Goal: Task Accomplishment & Management: Complete application form

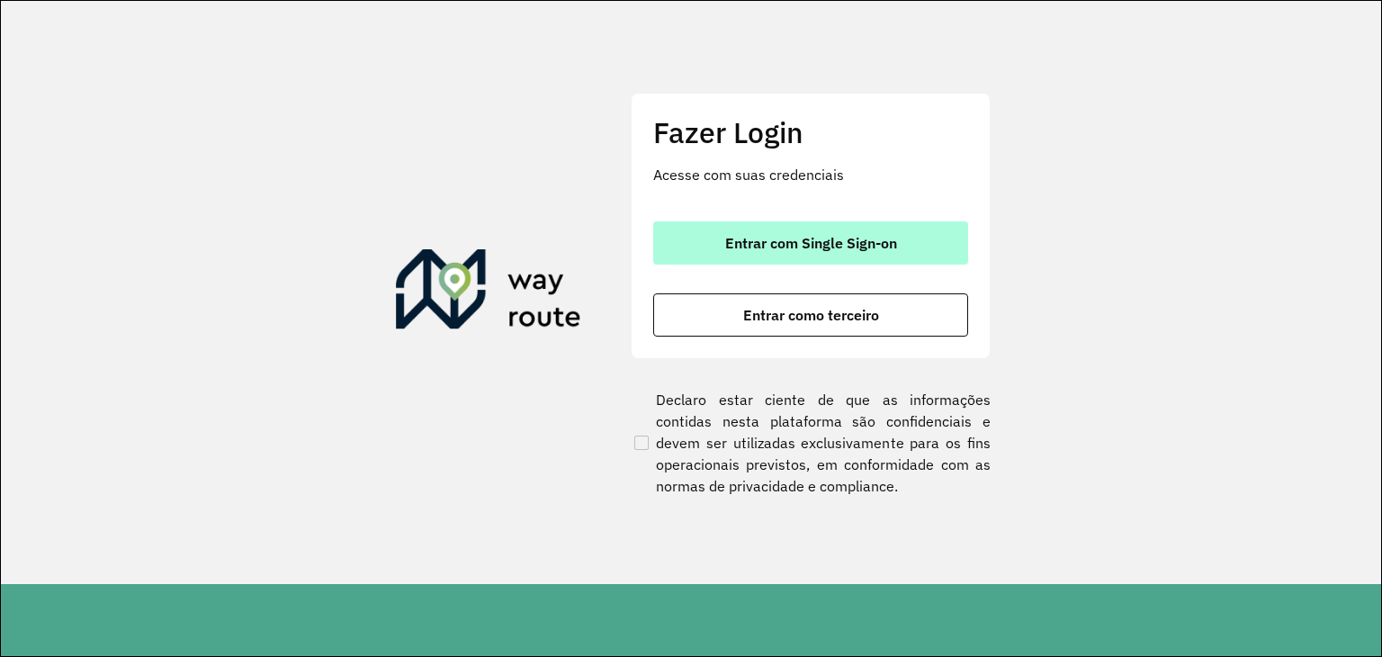
click at [733, 249] on span "Entrar com Single Sign-on" at bounding box center [811, 243] width 172 height 14
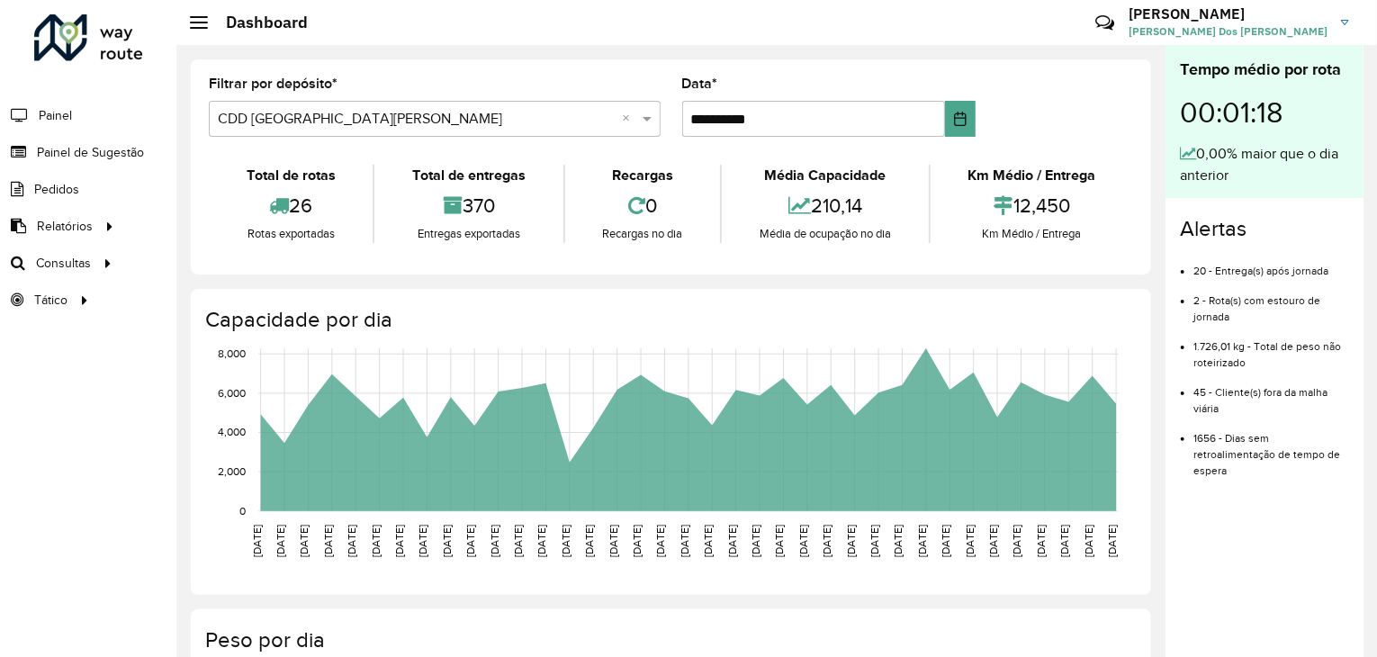
click at [101, 174] on li "Pedidos" at bounding box center [88, 189] width 176 height 37
click at [112, 152] on span "Painel de Sugestão" at bounding box center [93, 152] width 113 height 19
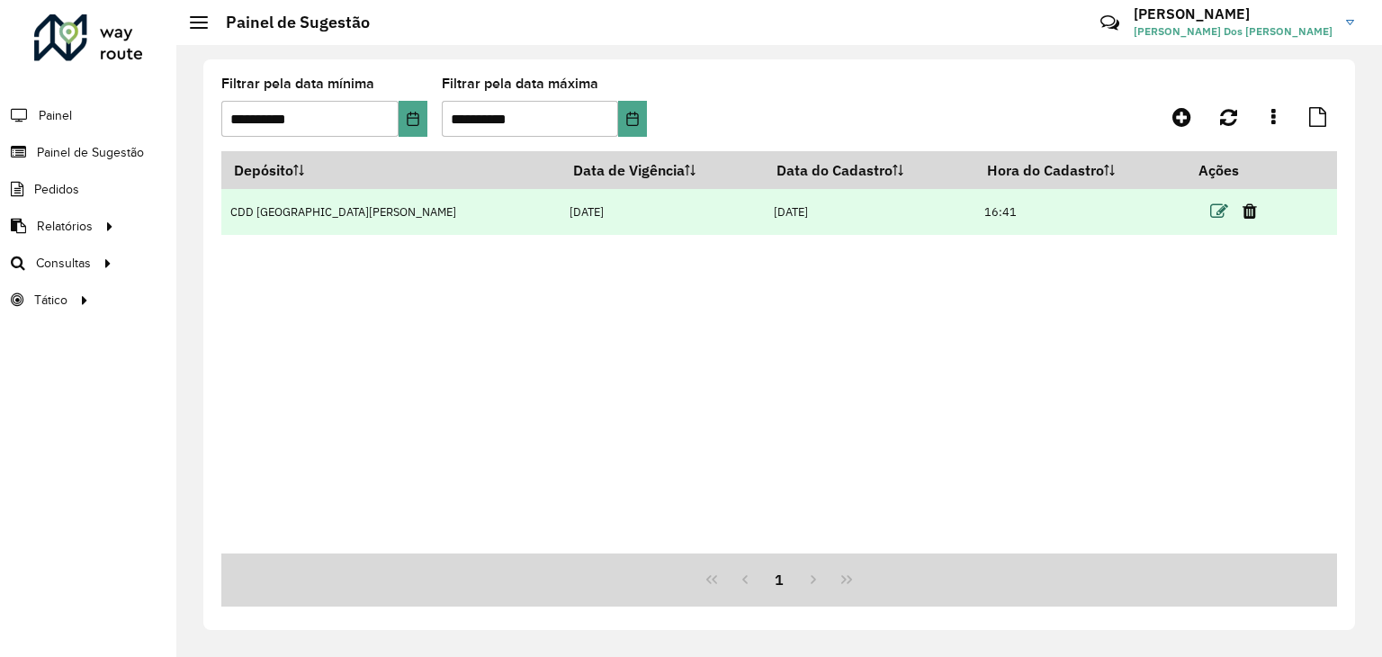
click at [1211, 210] on icon at bounding box center [1220, 212] width 18 height 18
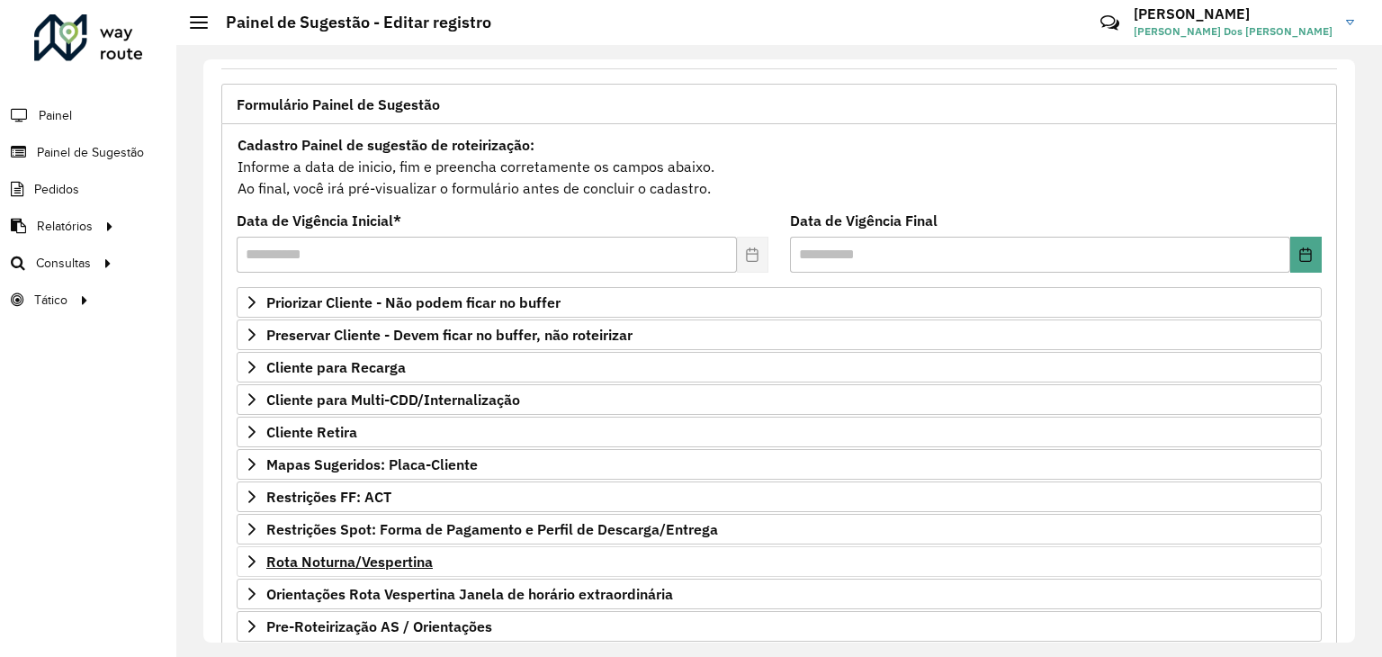
scroll to position [234, 0]
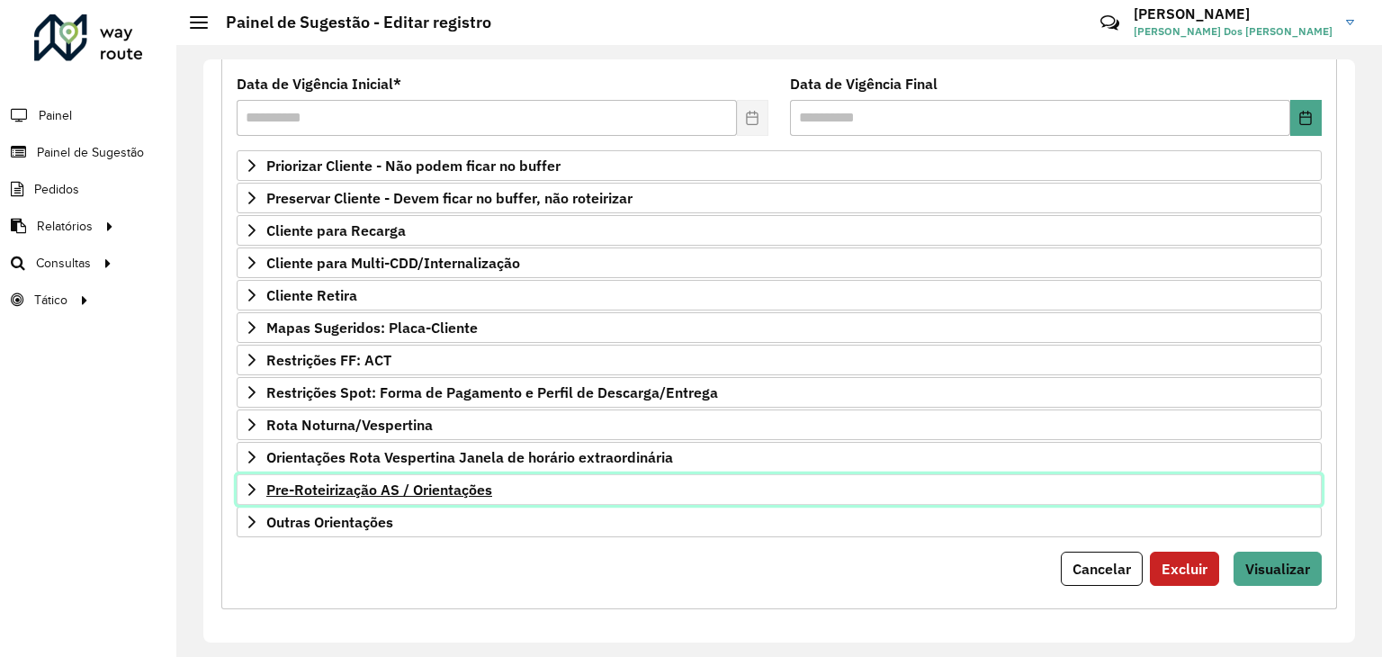
click at [395, 485] on span "Pre-Roteirização AS / Orientações" at bounding box center [379, 489] width 226 height 14
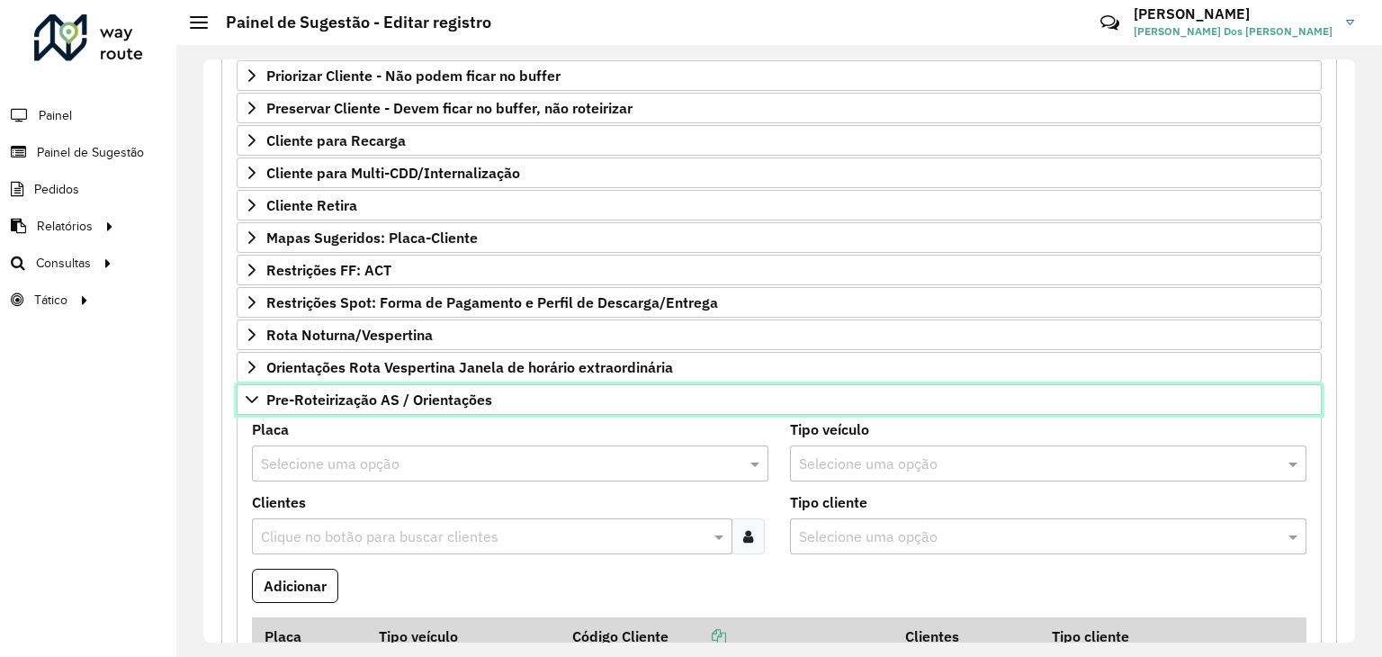
scroll to position [414, 0]
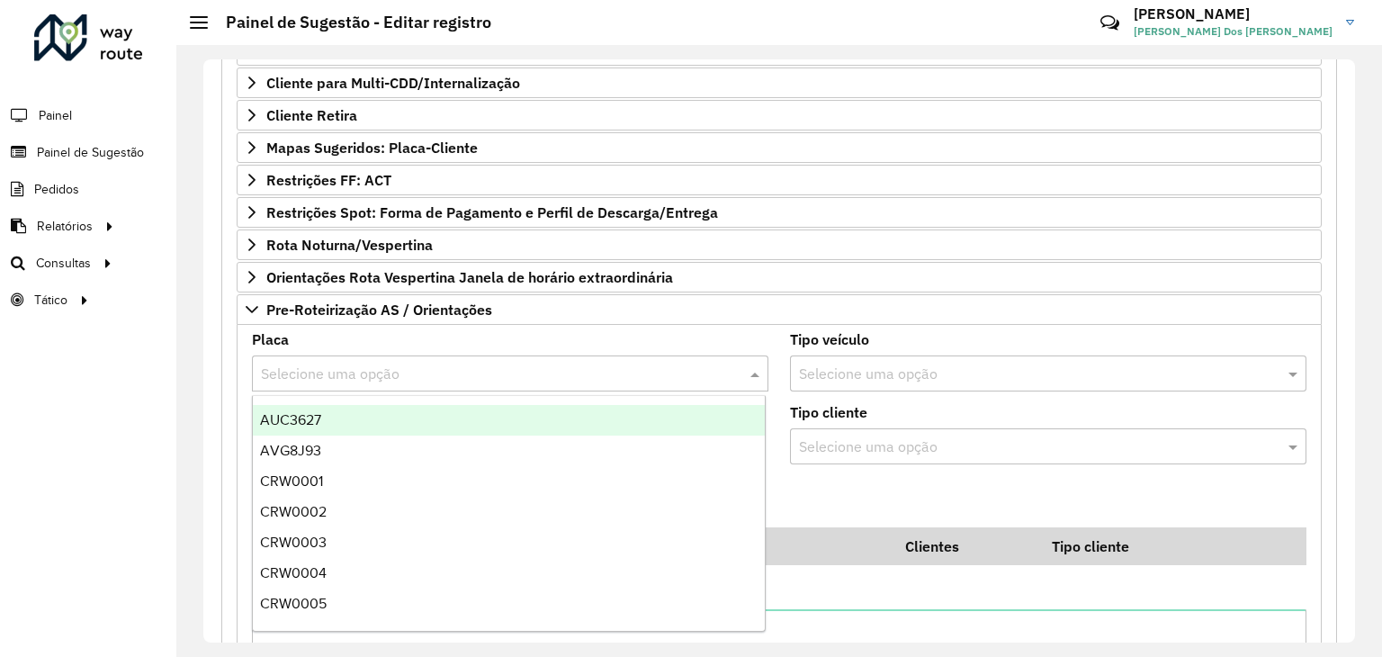
click at [429, 367] on input "text" at bounding box center [492, 375] width 463 height 22
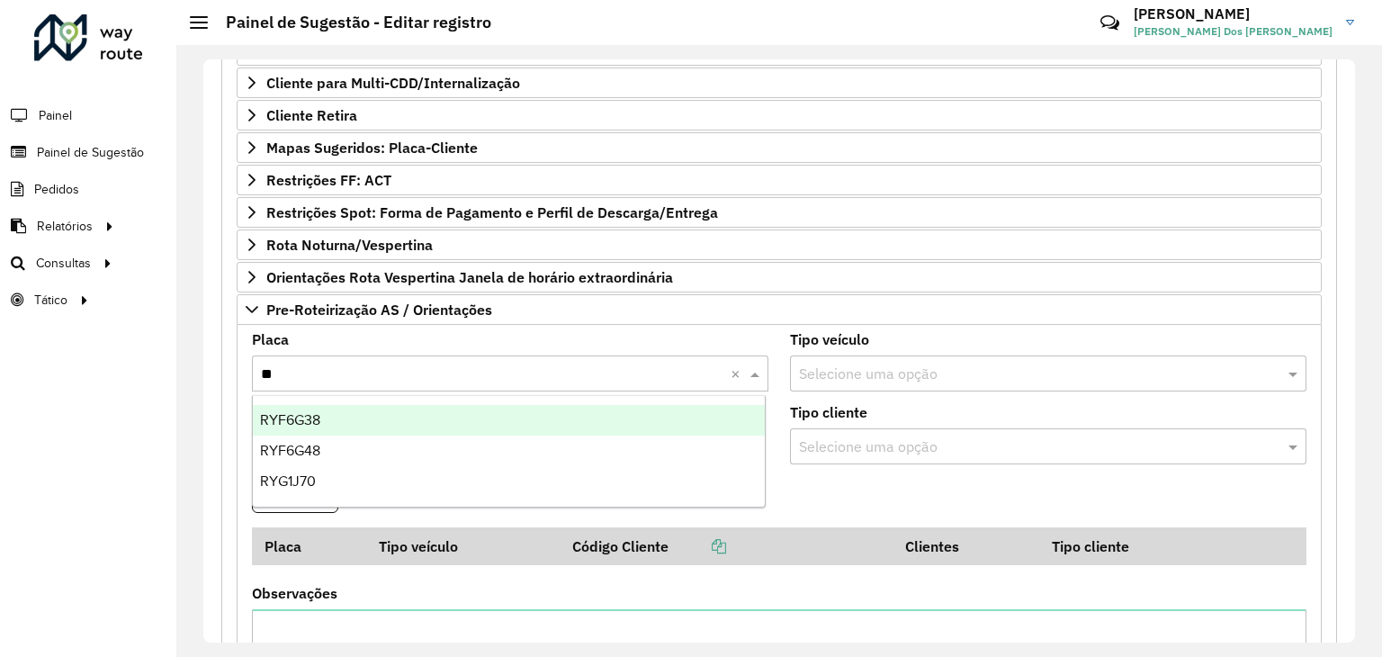
type input "***"
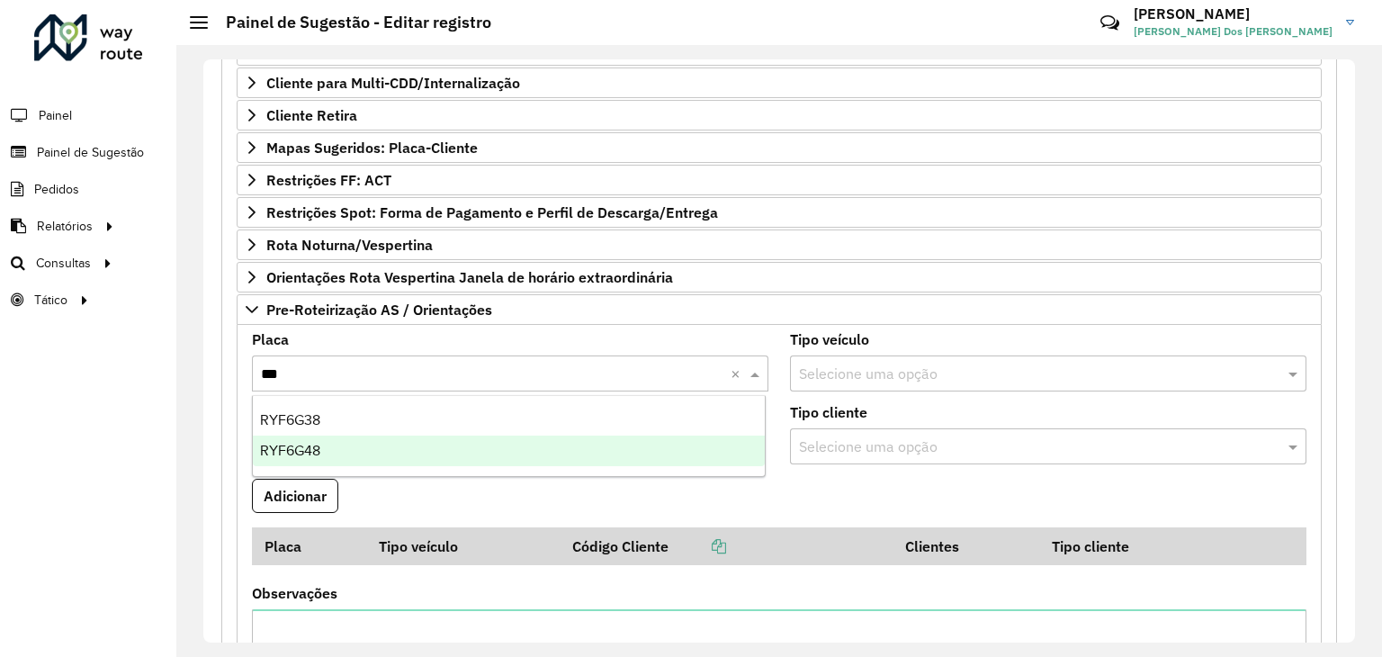
click at [418, 451] on div "RYF6G48" at bounding box center [509, 451] width 513 height 31
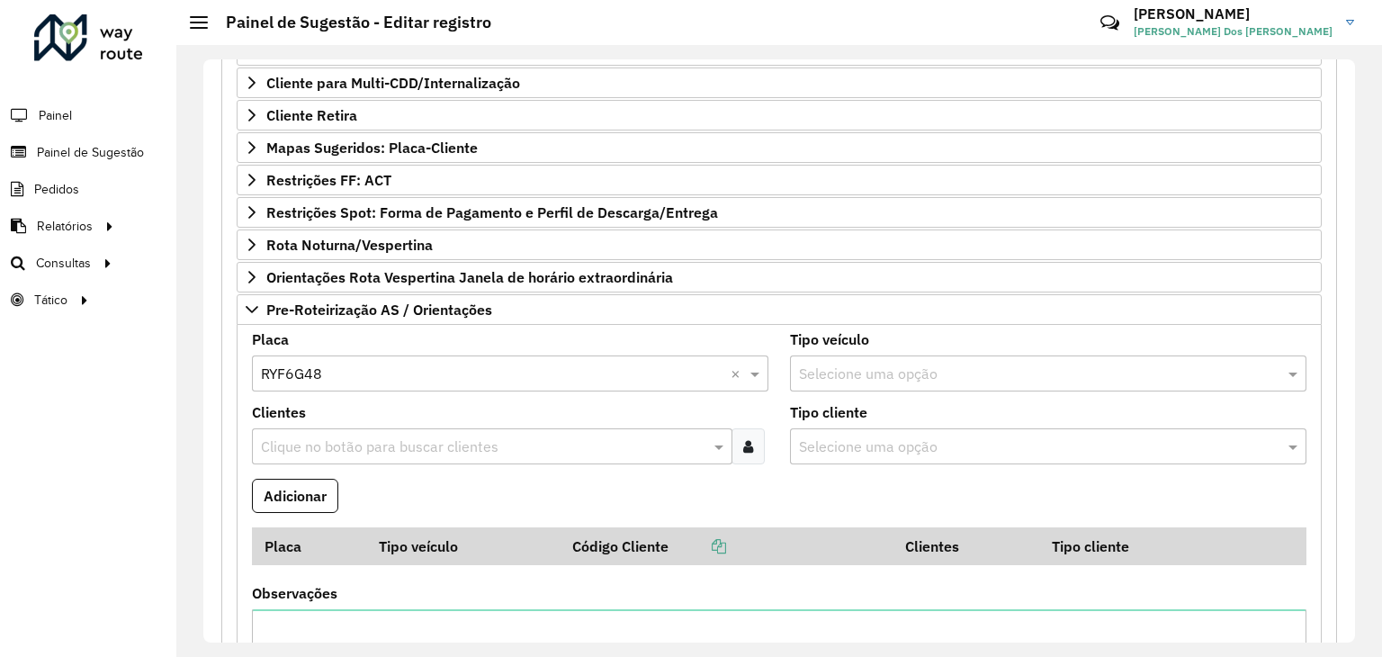
click at [382, 440] on input "text" at bounding box center [484, 448] width 454 height 22
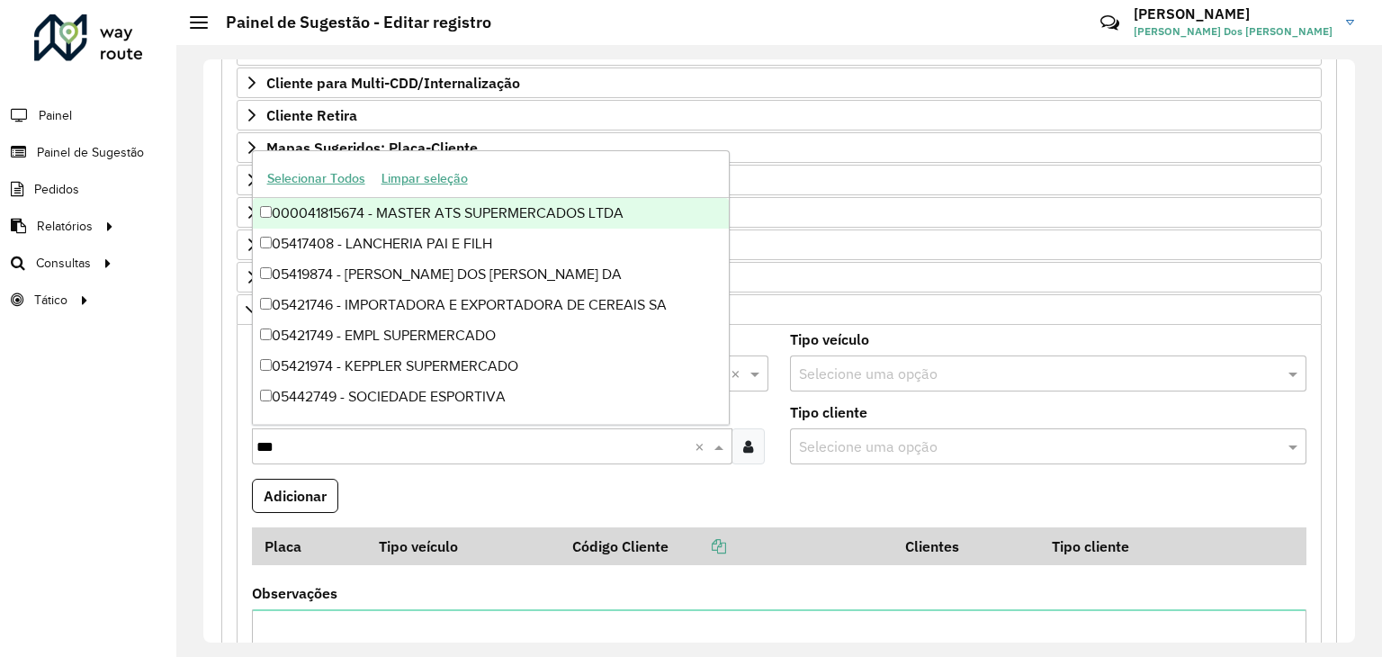
type input "****"
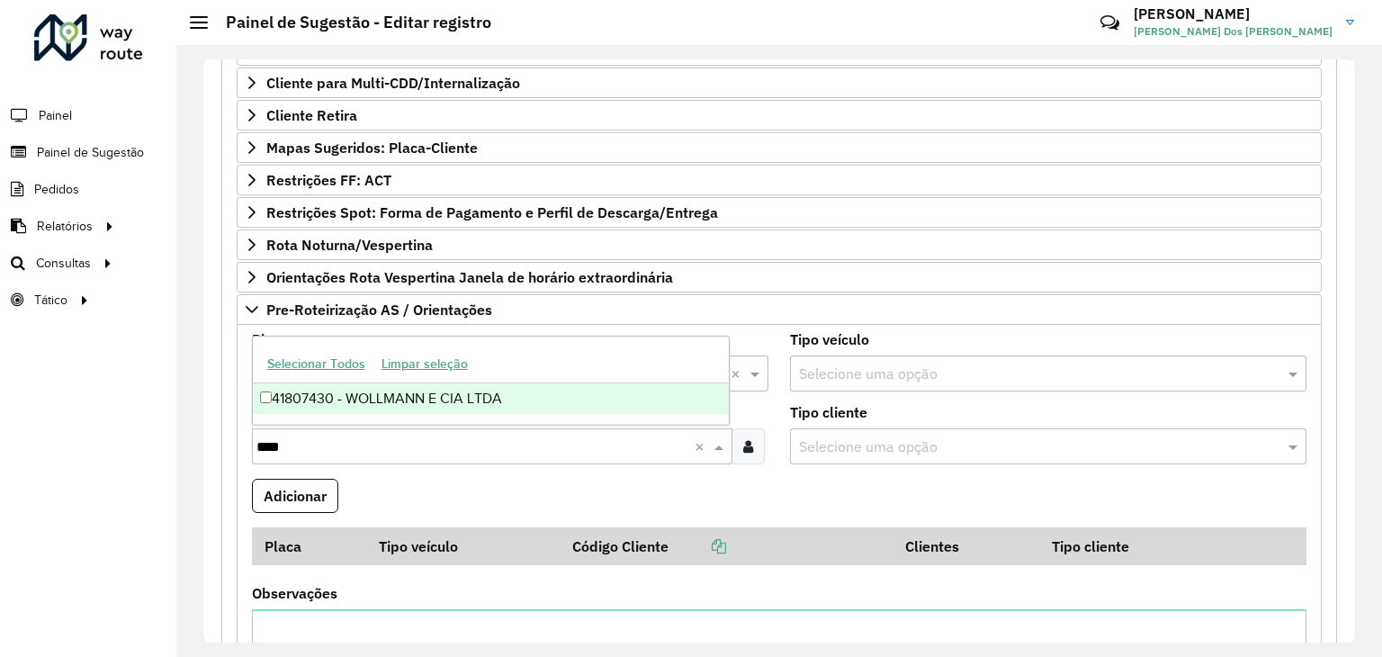
click at [382, 403] on div "41807430 - WOLLMANN E CIA LTDA" at bounding box center [491, 398] width 477 height 31
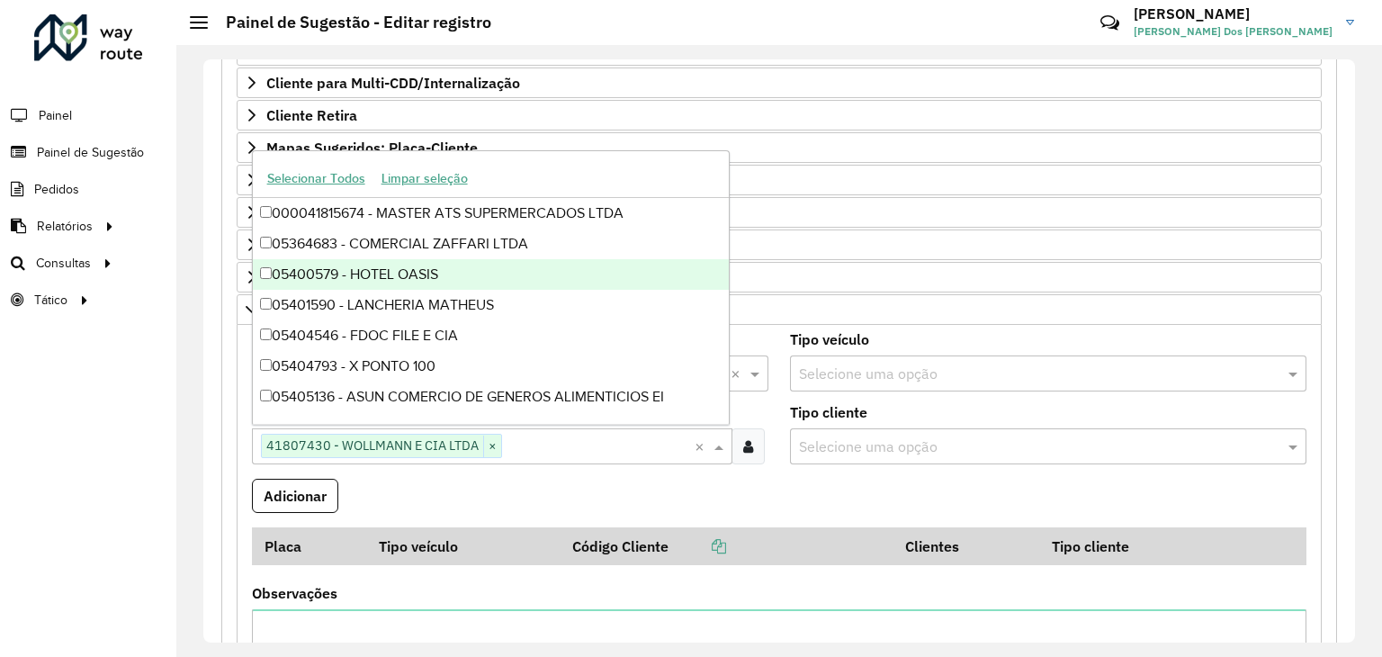
paste input "*****"
type input "*****"
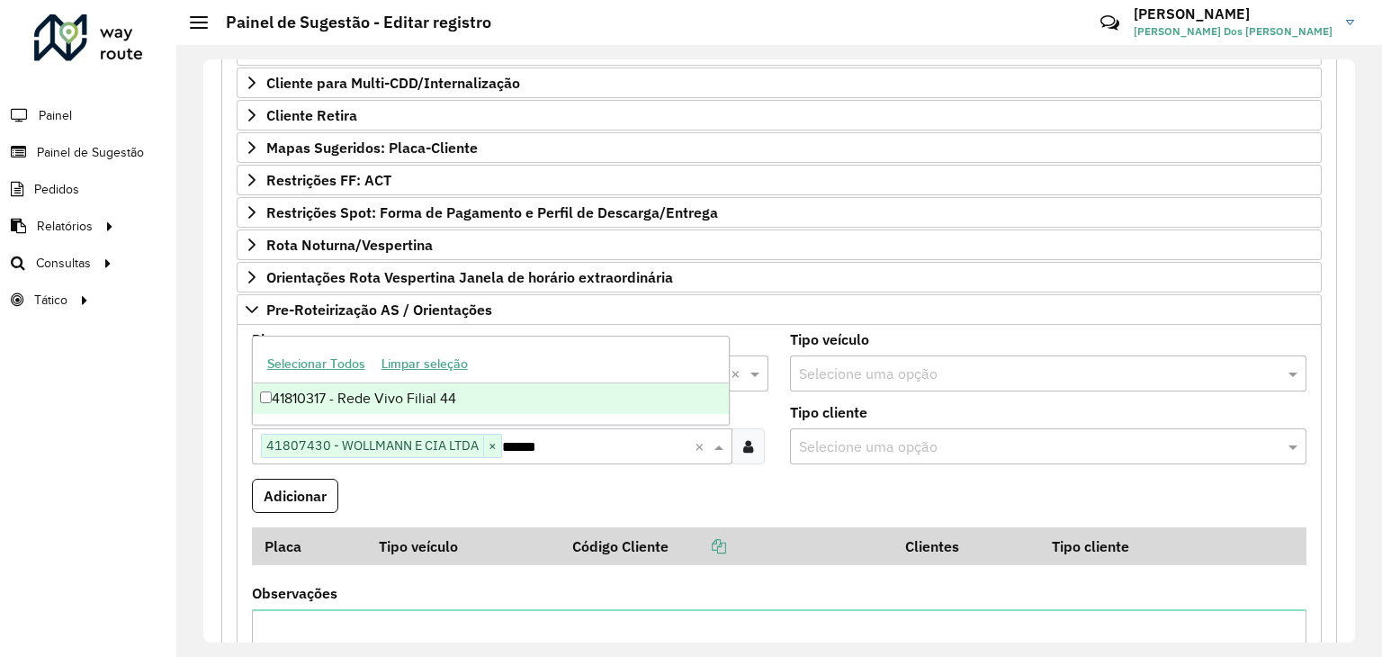
click at [443, 401] on div "41810317 - Rede Vivo Filial 44" at bounding box center [491, 398] width 477 height 31
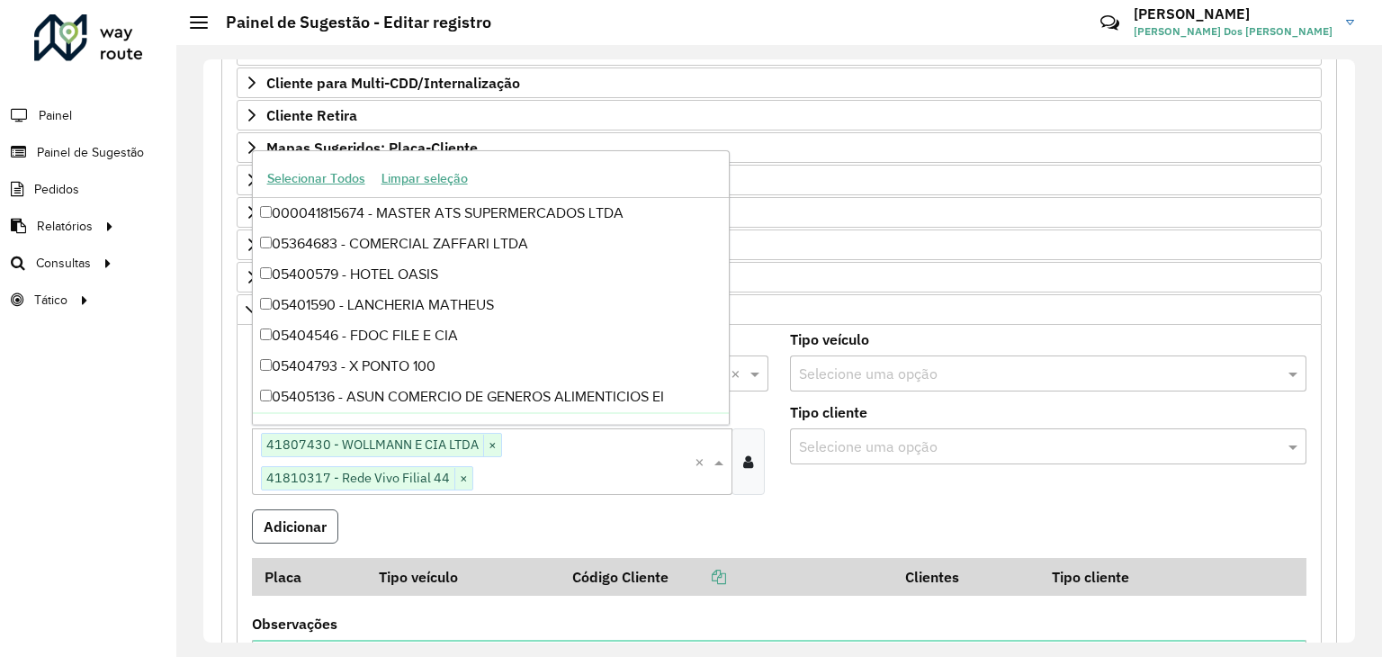
click at [286, 512] on button "Adicionar" at bounding box center [295, 526] width 86 height 34
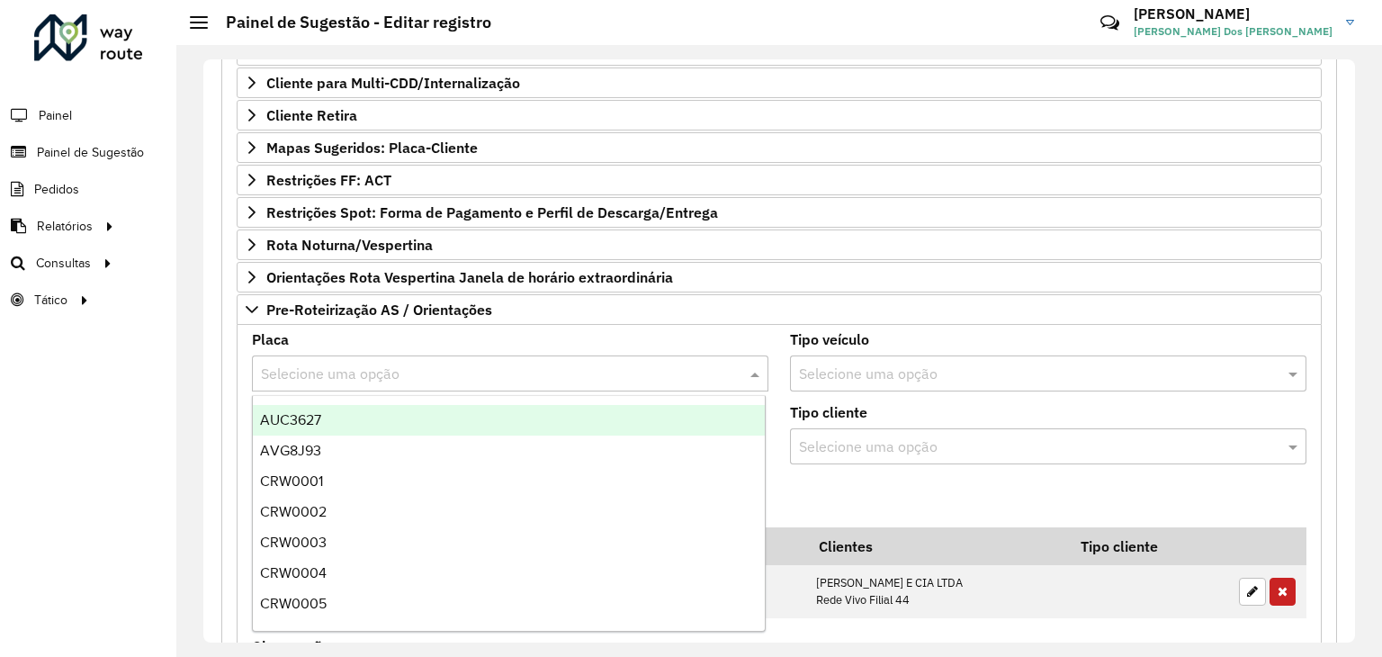
click at [367, 375] on input "text" at bounding box center [492, 375] width 463 height 22
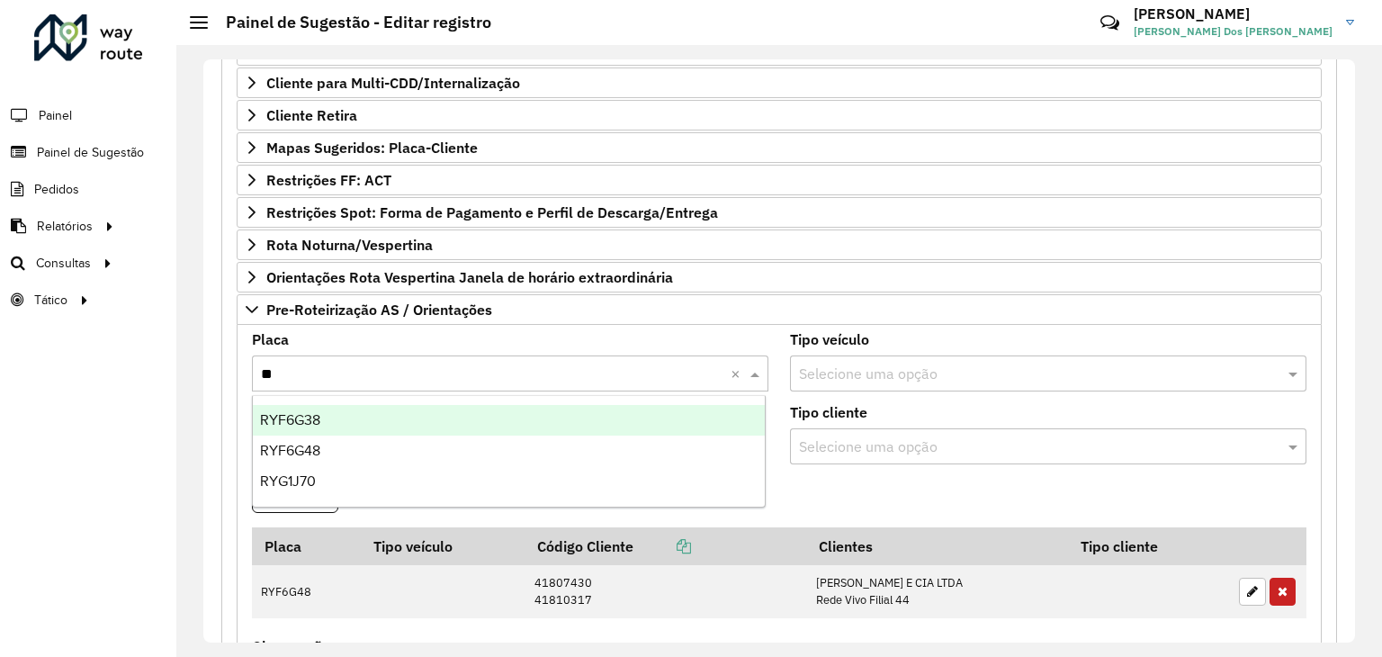
type input "***"
drag, startPoint x: 308, startPoint y: 364, endPoint x: 235, endPoint y: 359, distance: 73.0
click at [237, 360] on div "Placa Selecione uma opção *** × Tipo veículo Selecione uma opção Clientes Cliqu…" at bounding box center [779, 582] width 1085 height 514
type input "***"
click at [340, 415] on div "RXO8G37" at bounding box center [509, 420] width 513 height 31
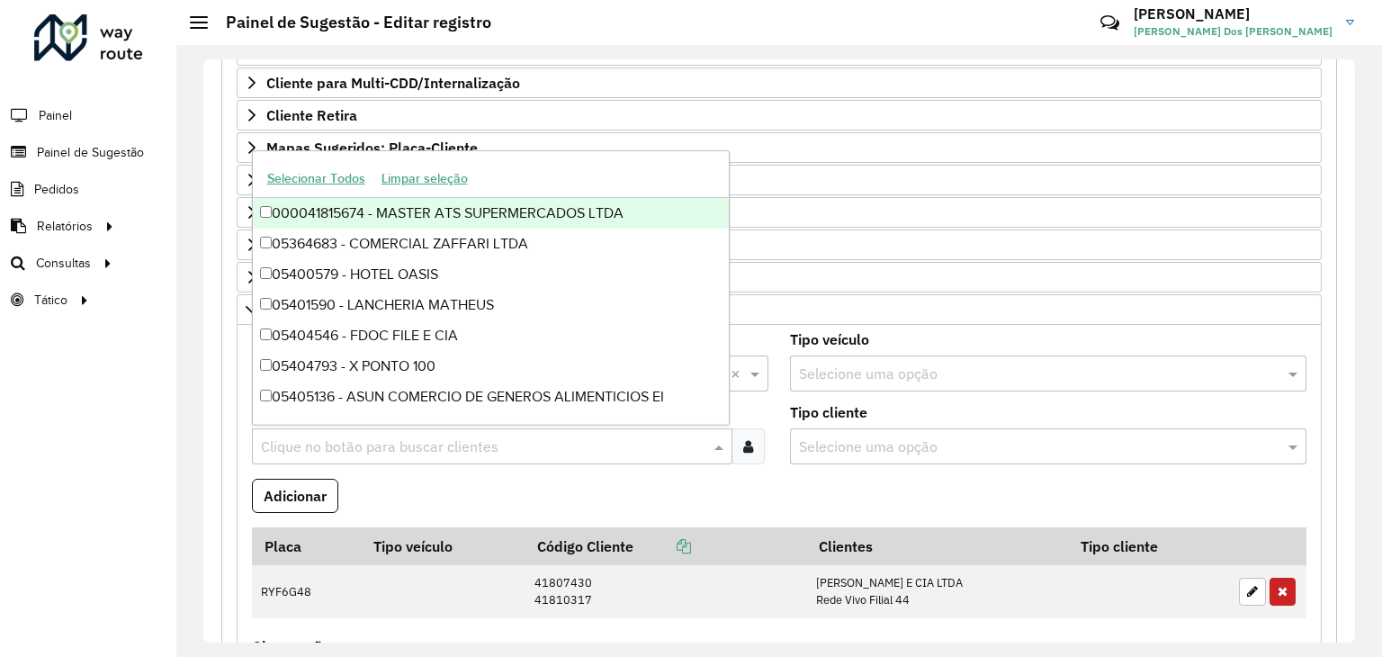
click at [417, 449] on input "text" at bounding box center [484, 448] width 454 height 22
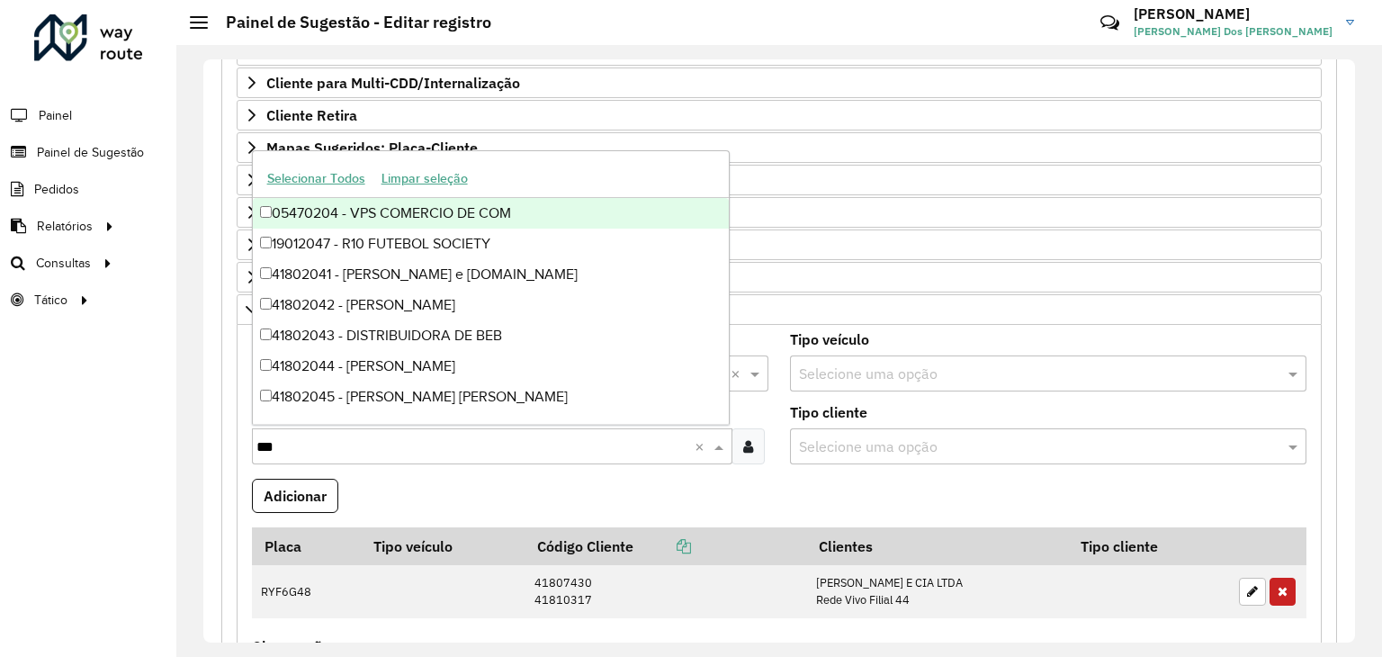
type input "****"
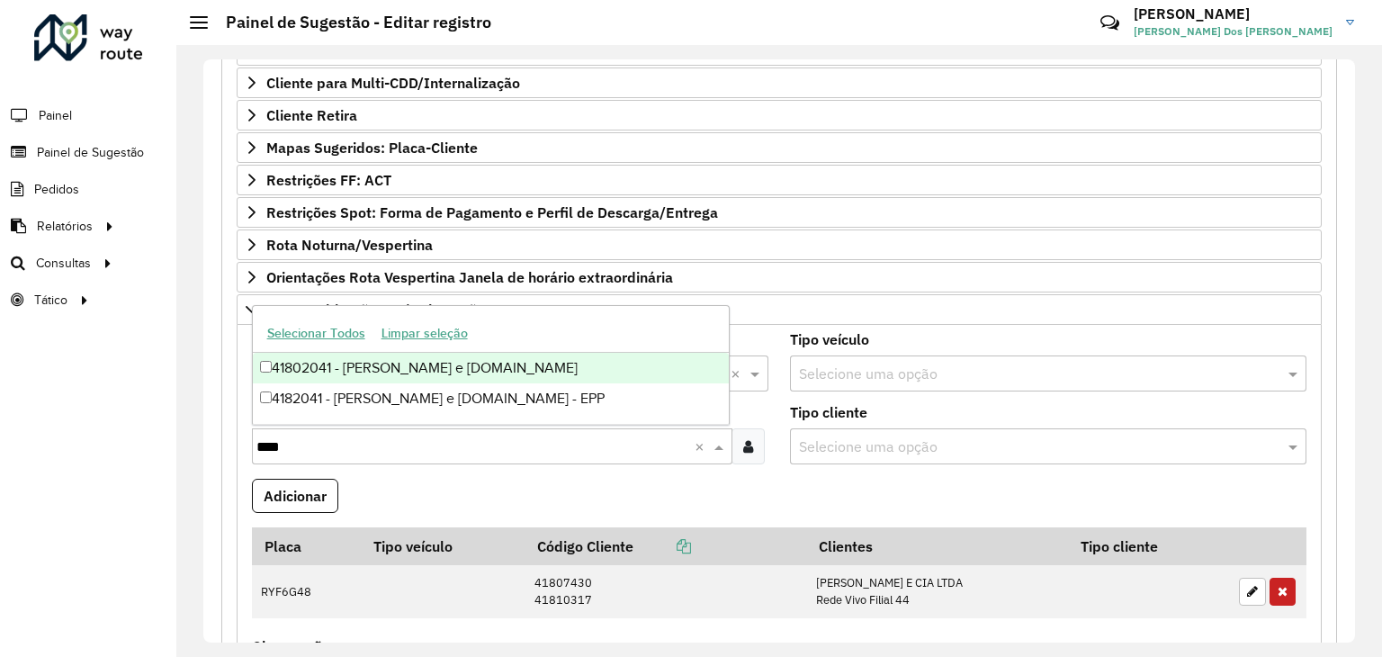
click at [465, 378] on div "41802041 - [PERSON_NAME] e [DOMAIN_NAME]" at bounding box center [491, 368] width 477 height 31
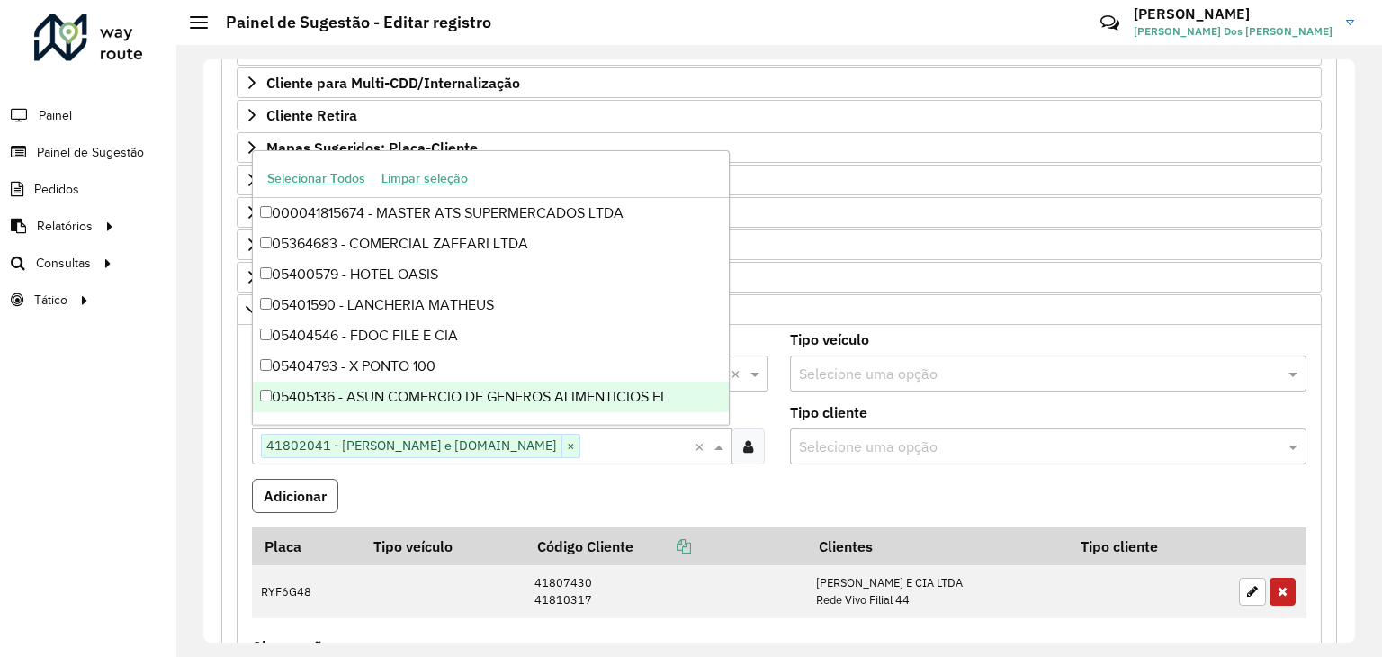
click at [320, 491] on button "Adicionar" at bounding box center [295, 496] width 86 height 34
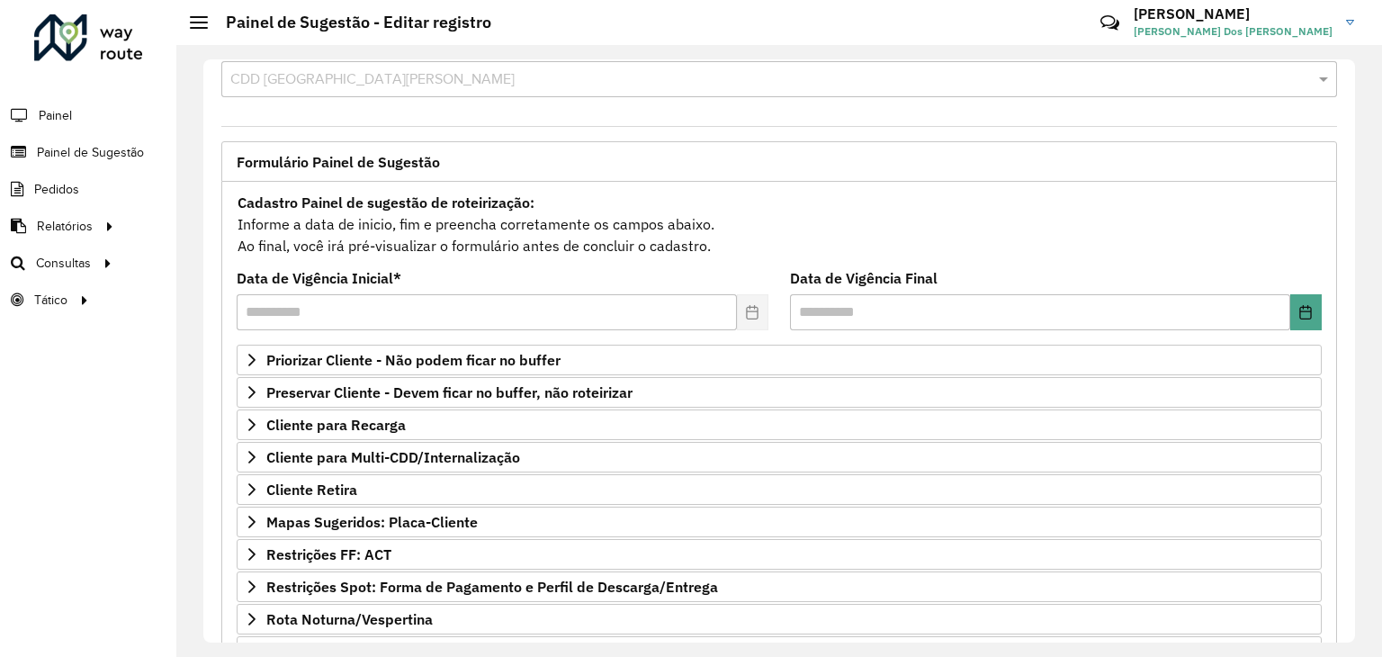
scroll to position [0, 0]
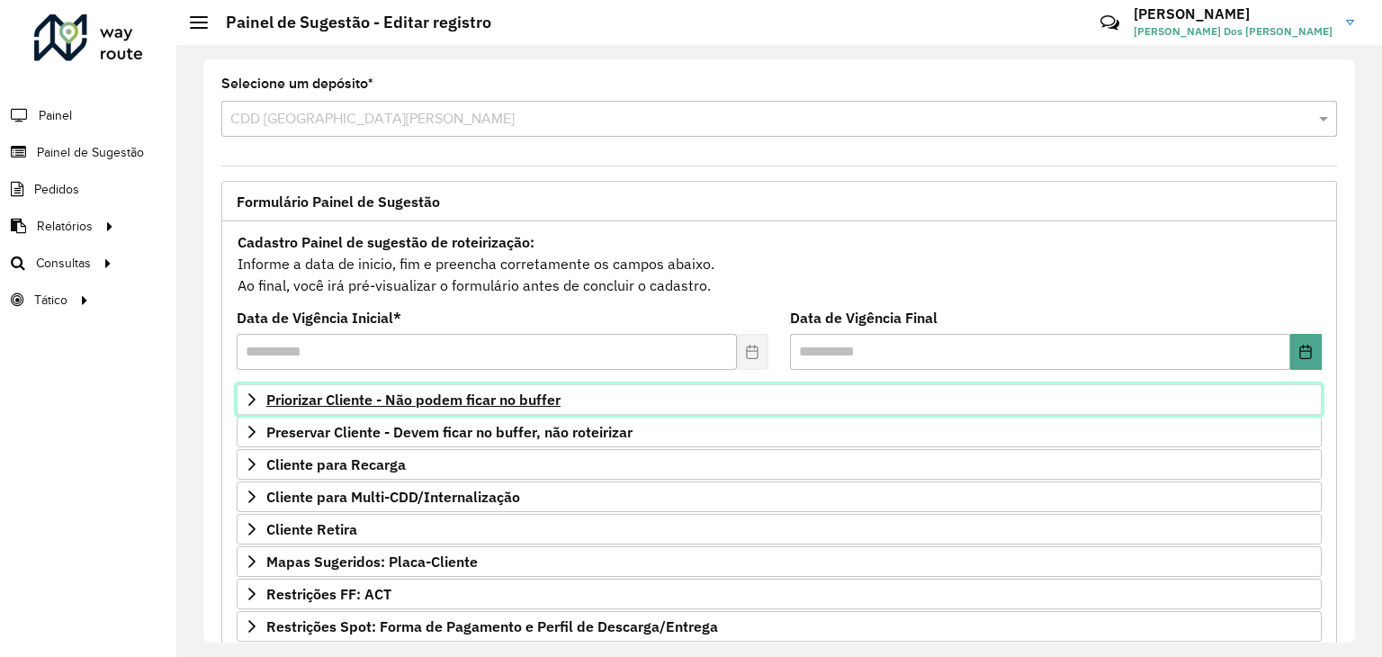
click at [382, 401] on span "Priorizar Cliente - Não podem ficar no buffer" at bounding box center [413, 399] width 294 height 14
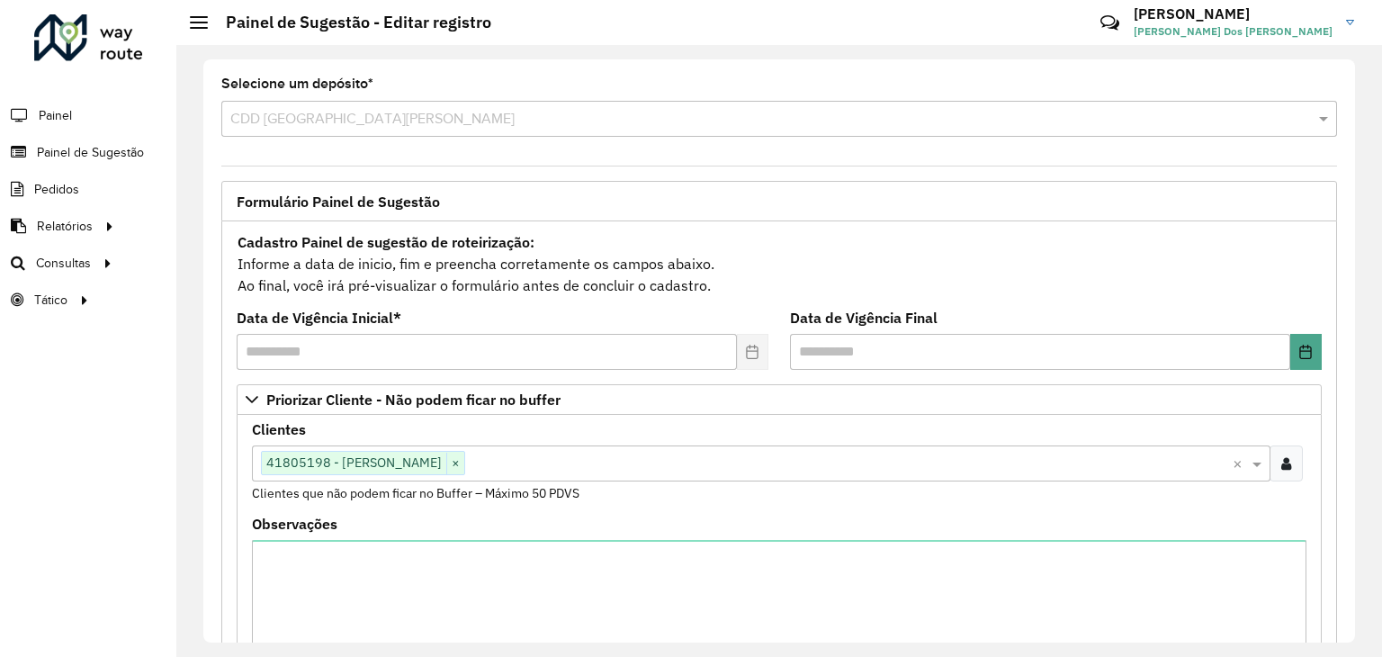
click at [540, 456] on input "text" at bounding box center [849, 465] width 768 height 22
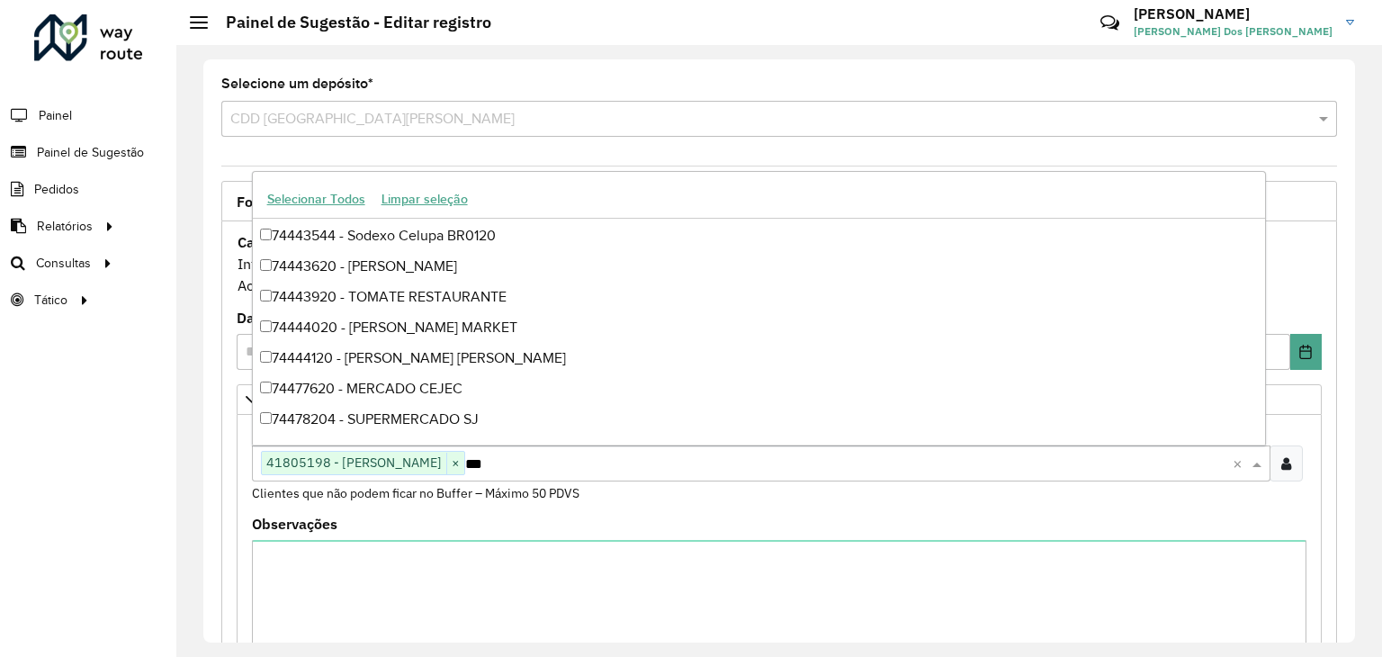
scroll to position [365, 0]
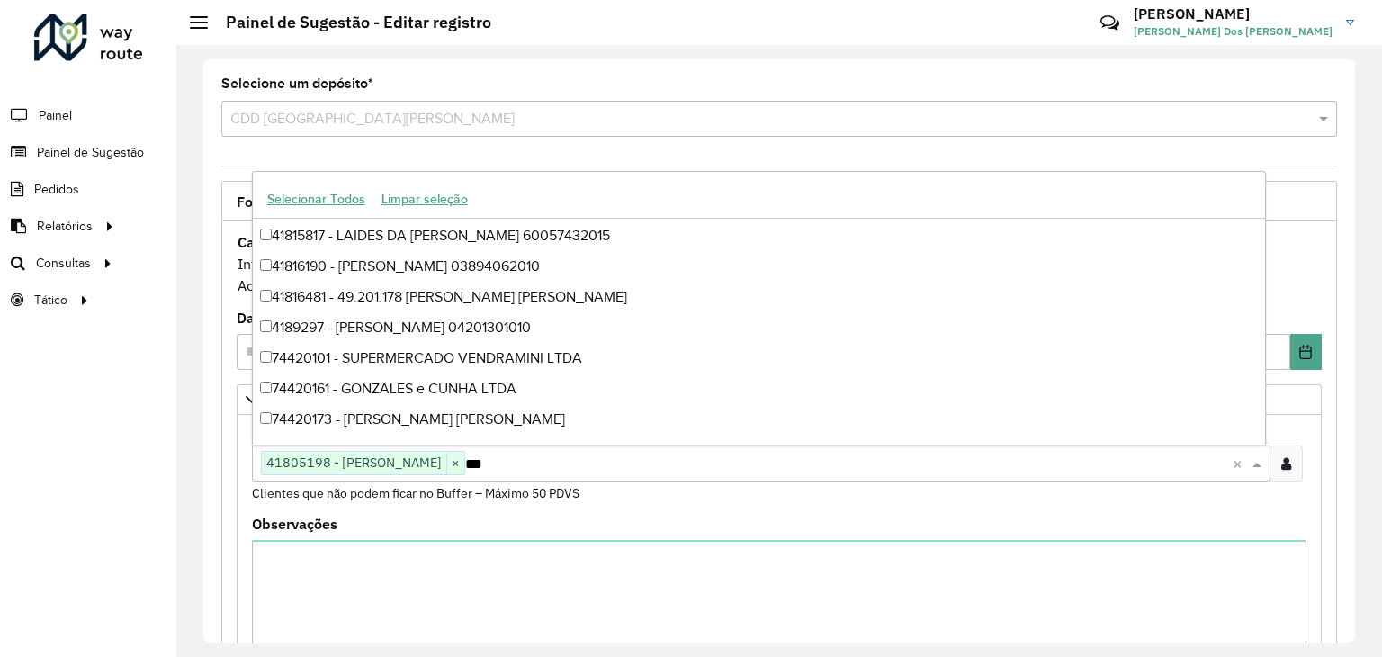
type input "****"
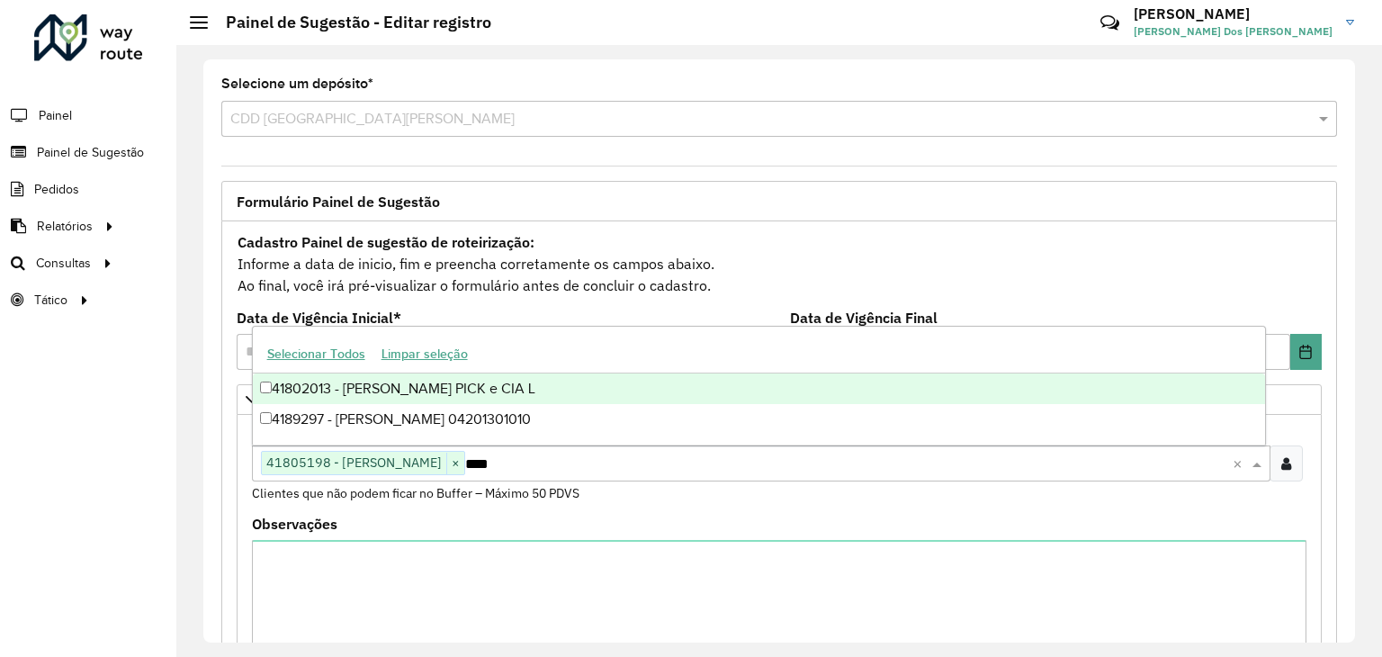
click at [533, 396] on div "41802013 - [PERSON_NAME] PICK e CIA L" at bounding box center [759, 389] width 1013 height 31
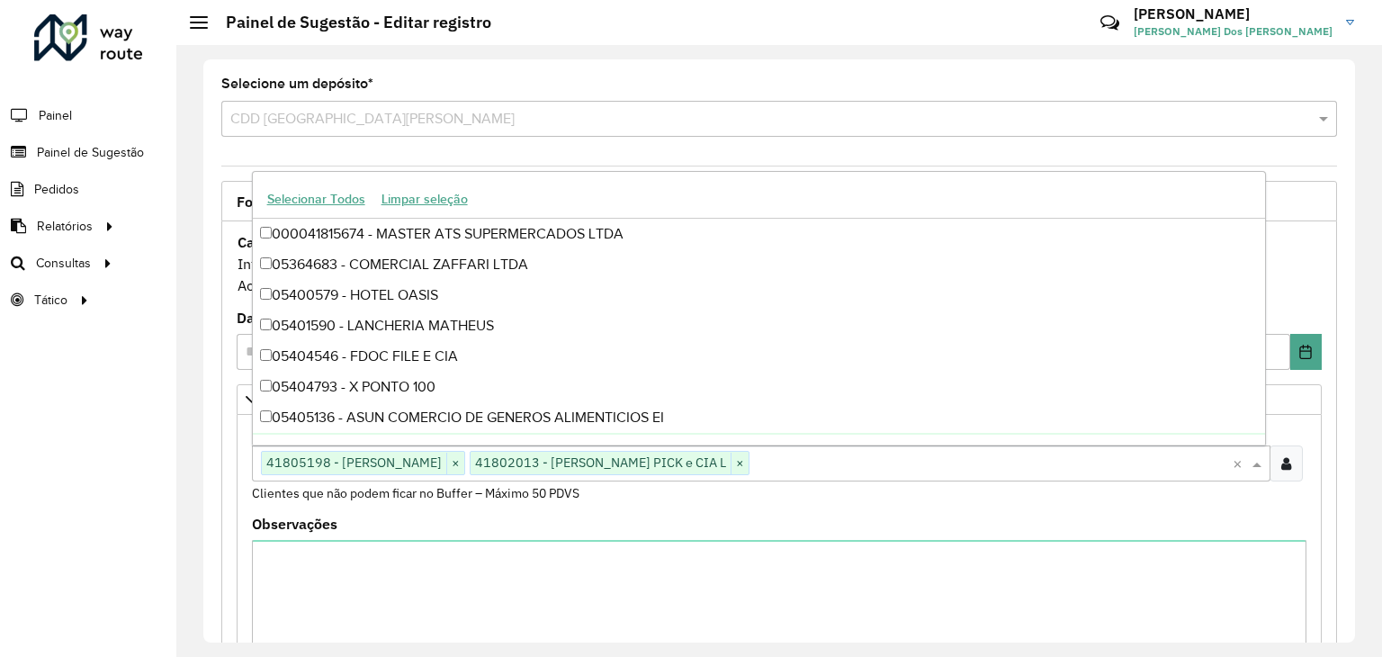
click at [144, 432] on div "Roteirizador AmbevTech Painel Painel de Sugestão Pedidos Relatórios Clientes Cl…" at bounding box center [88, 328] width 176 height 657
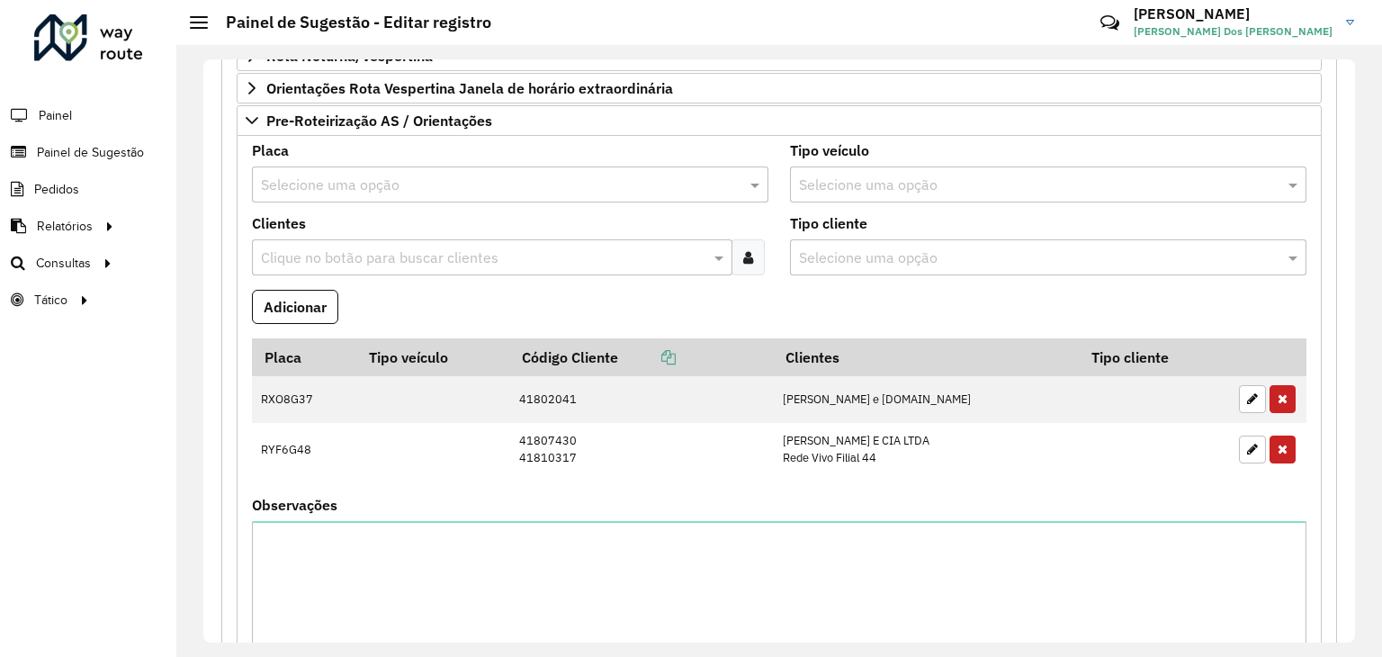
scroll to position [1095, 0]
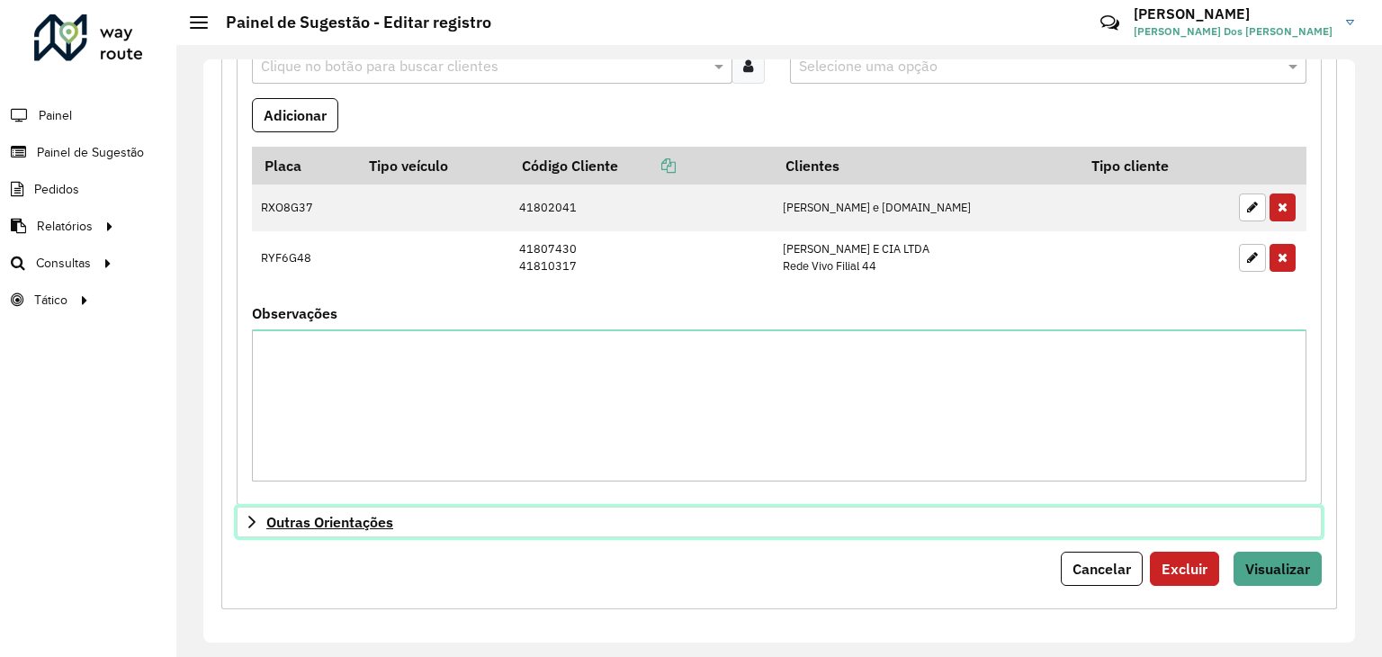
click at [471, 508] on link "Outras Orientações" at bounding box center [779, 522] width 1085 height 31
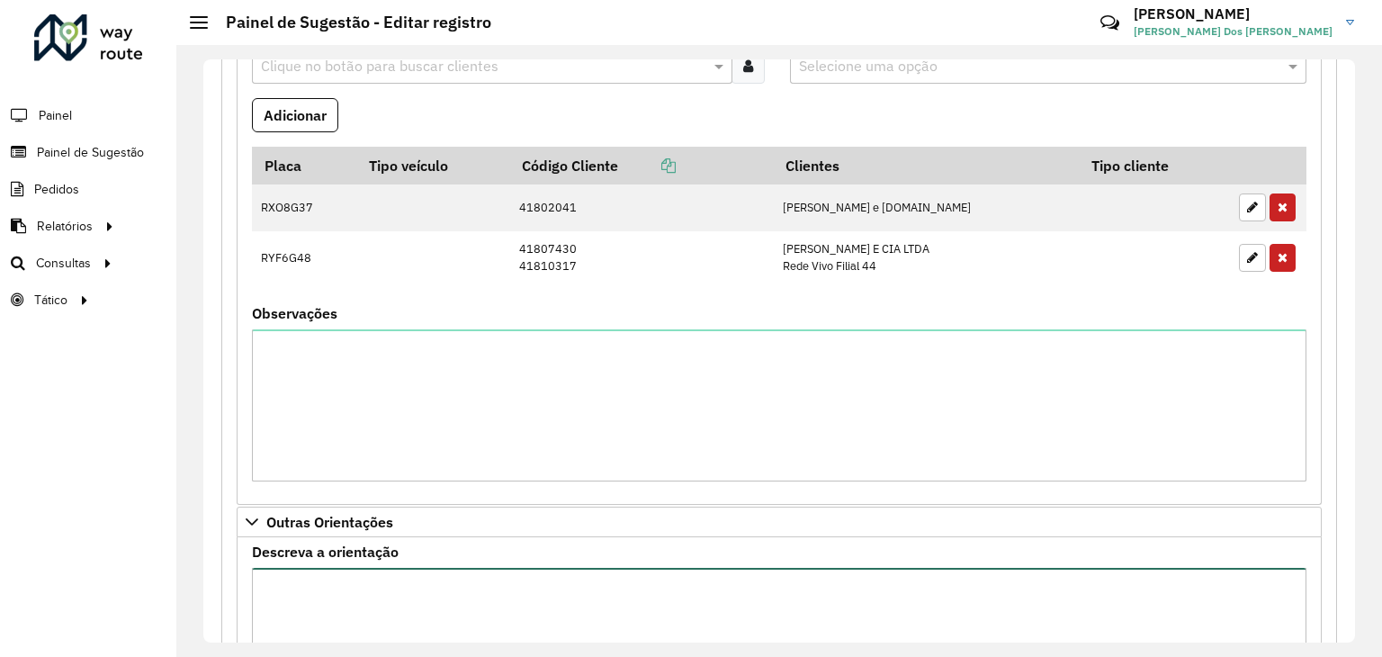
click at [358, 601] on textarea "Descreva a orientação" at bounding box center [779, 644] width 1055 height 152
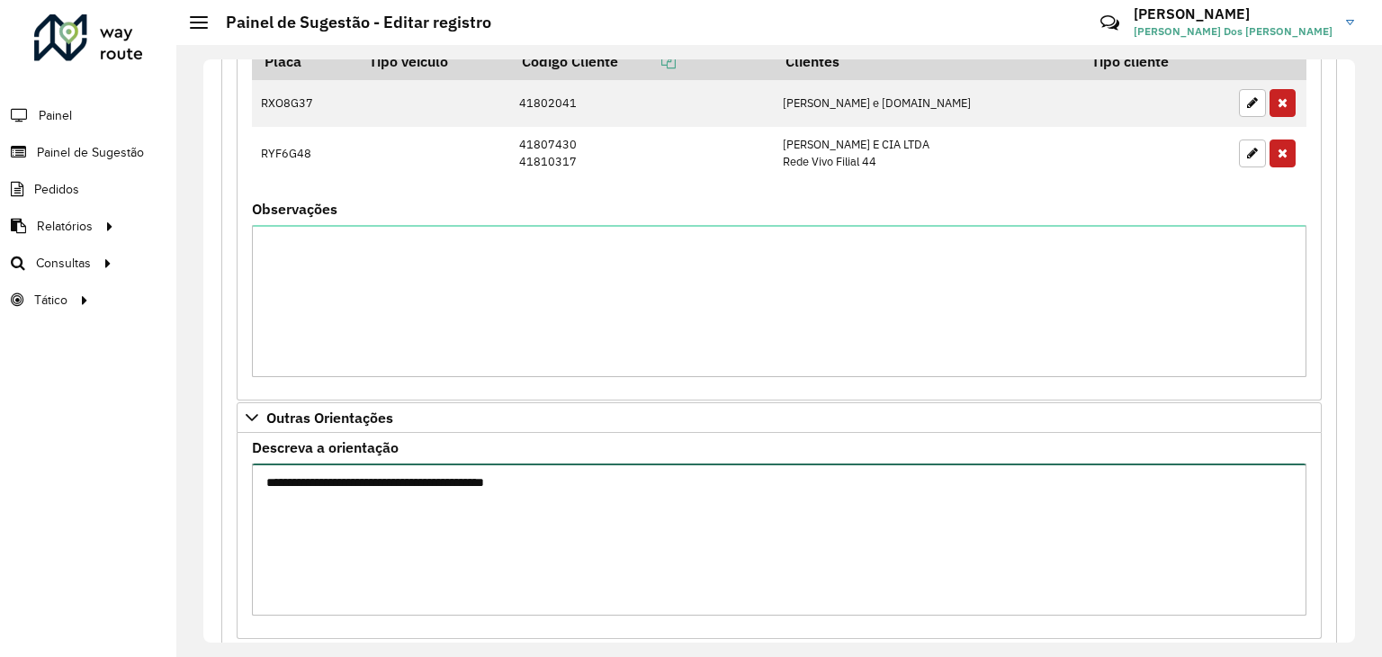
scroll to position [1302, 0]
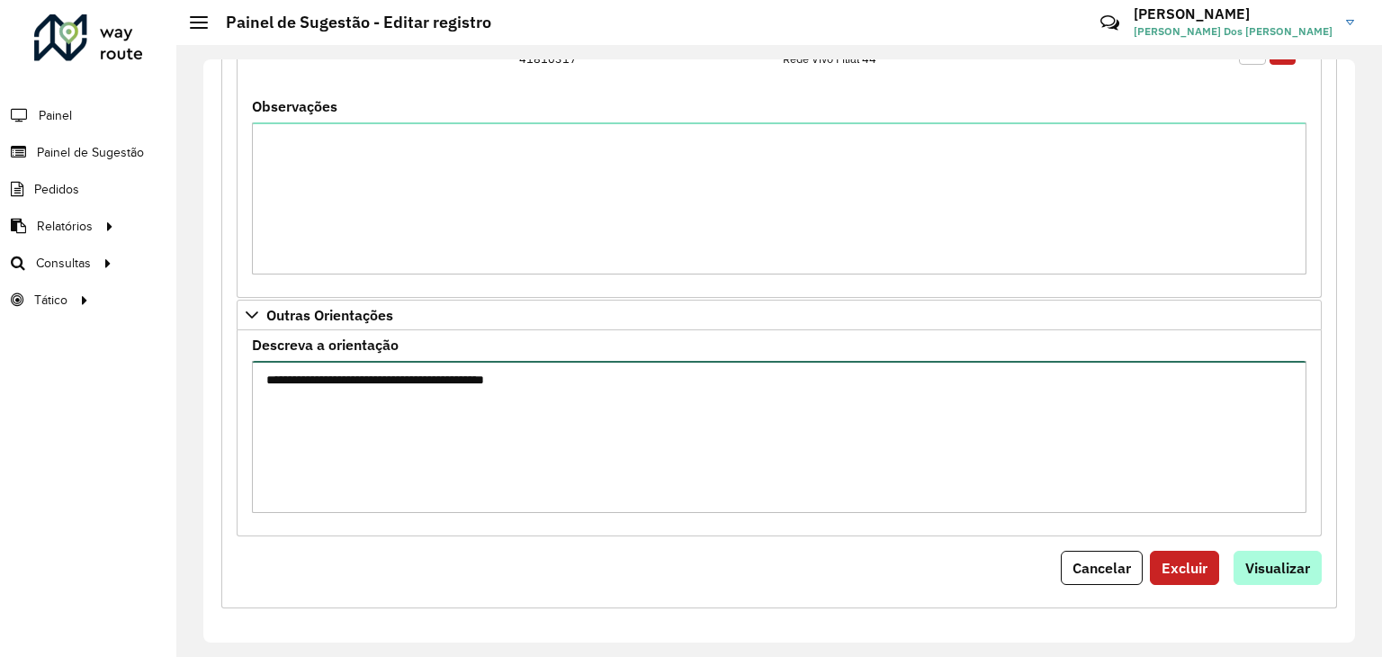
type textarea "**********"
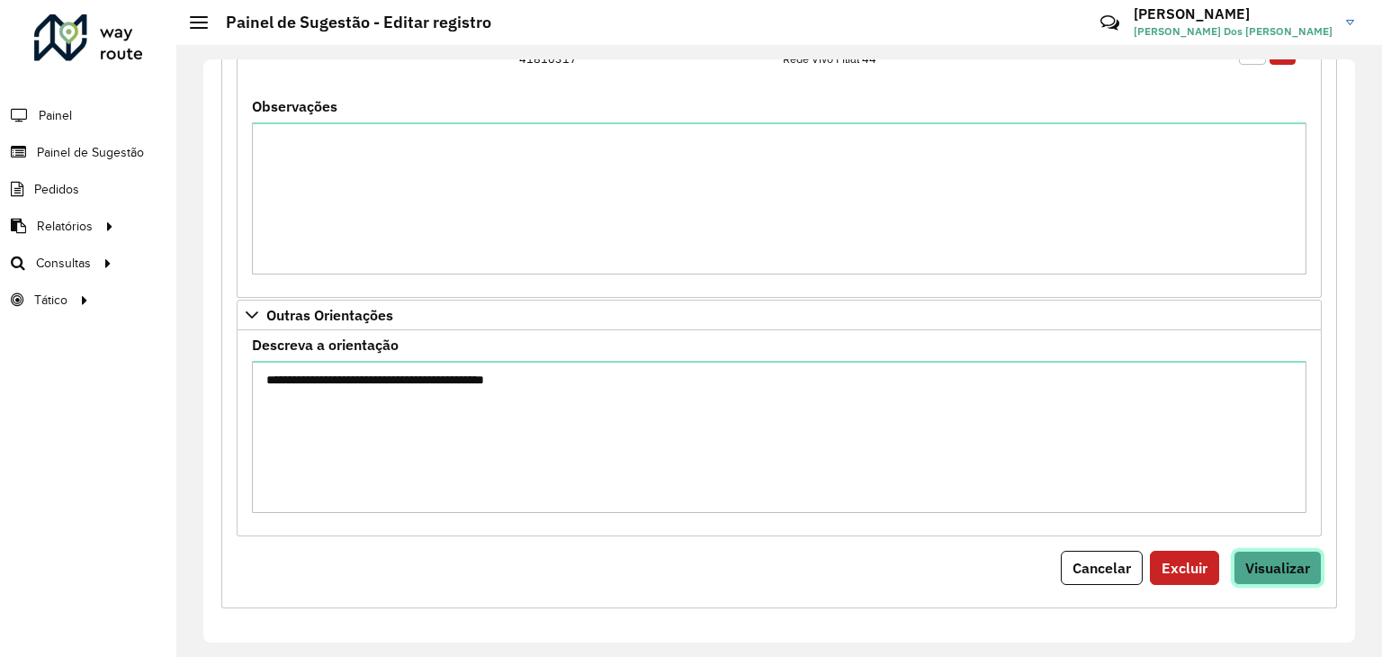
click at [1262, 574] on button "Visualizar" at bounding box center [1278, 568] width 88 height 34
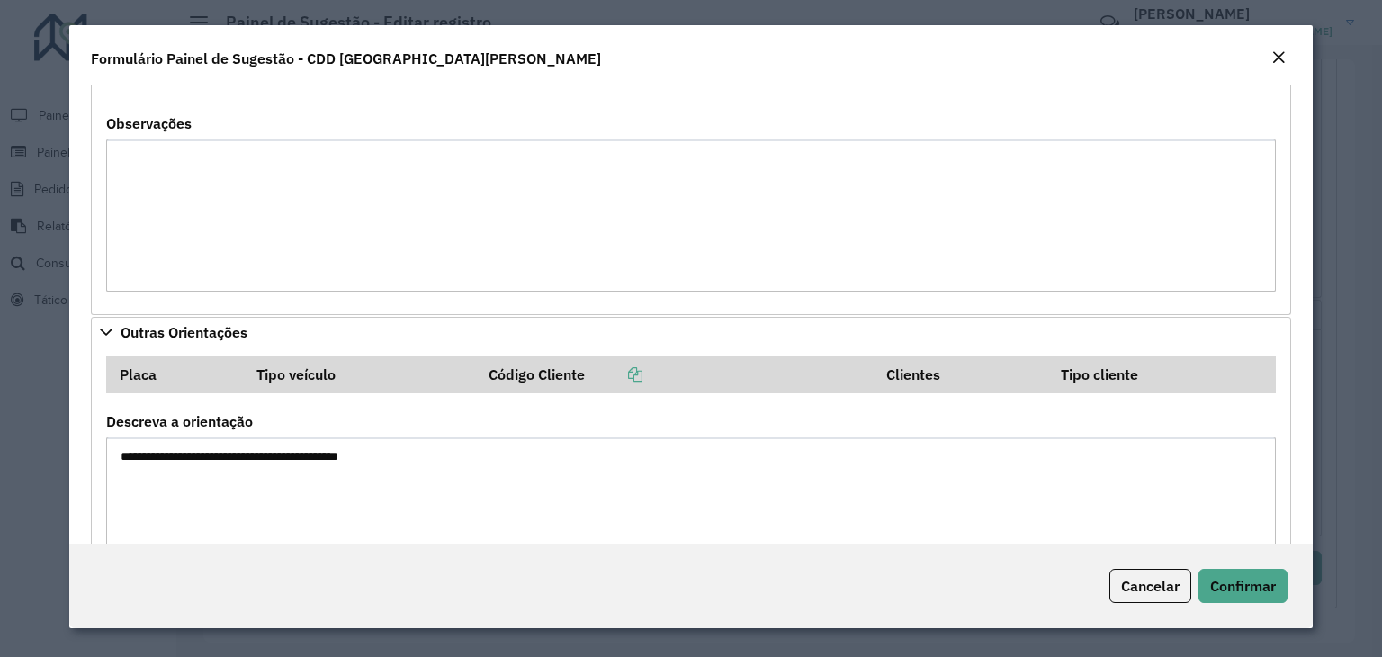
scroll to position [698, 0]
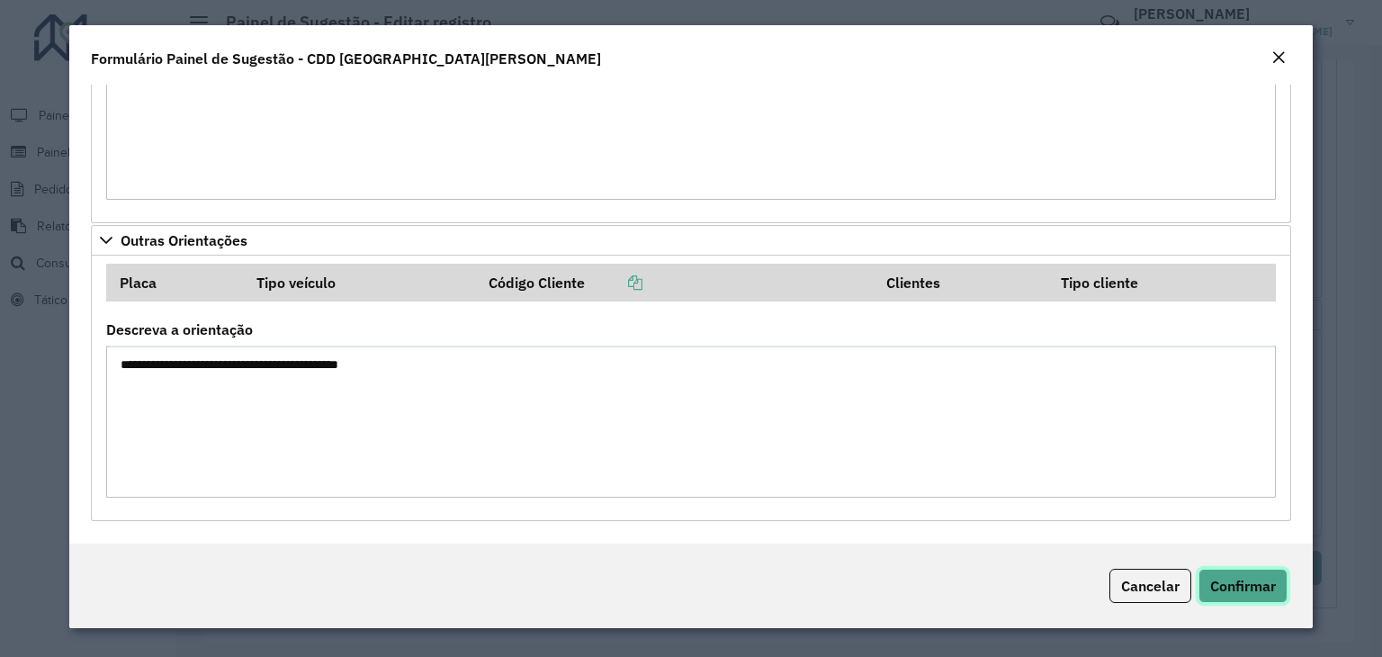
click at [1247, 577] on span "Confirmar" at bounding box center [1244, 586] width 66 height 18
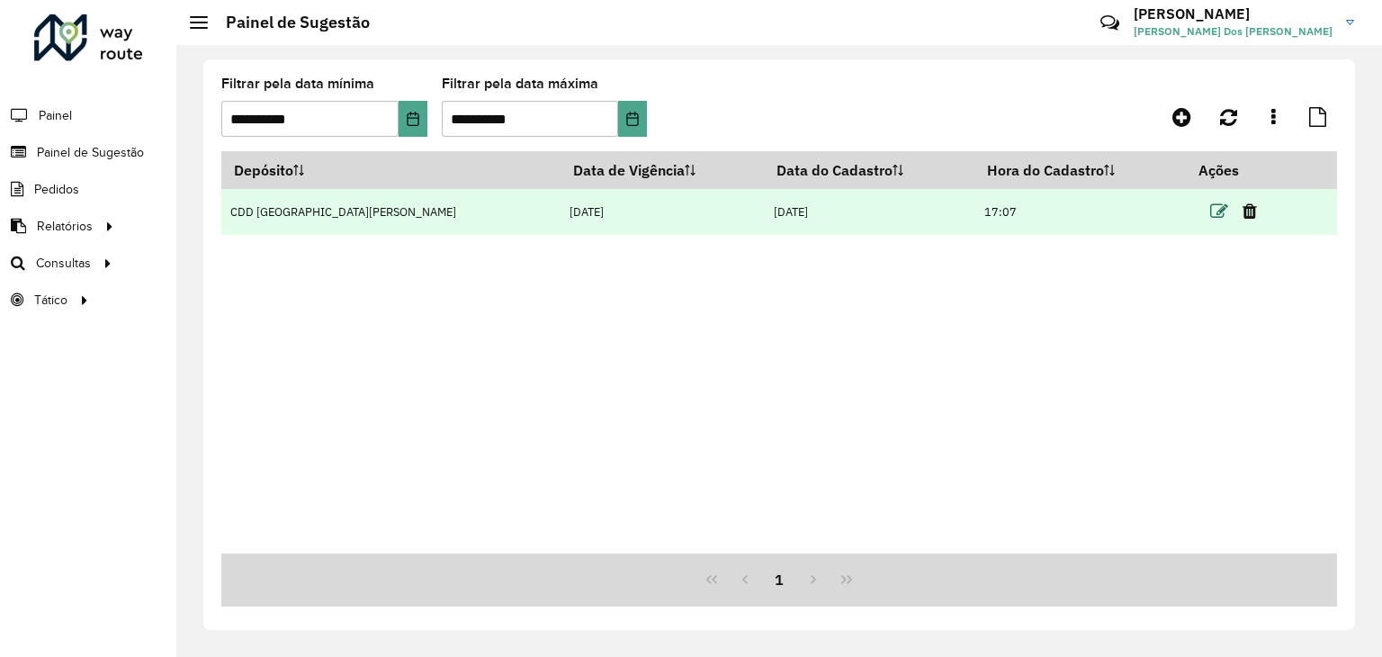
click at [1211, 217] on icon at bounding box center [1220, 212] width 18 height 18
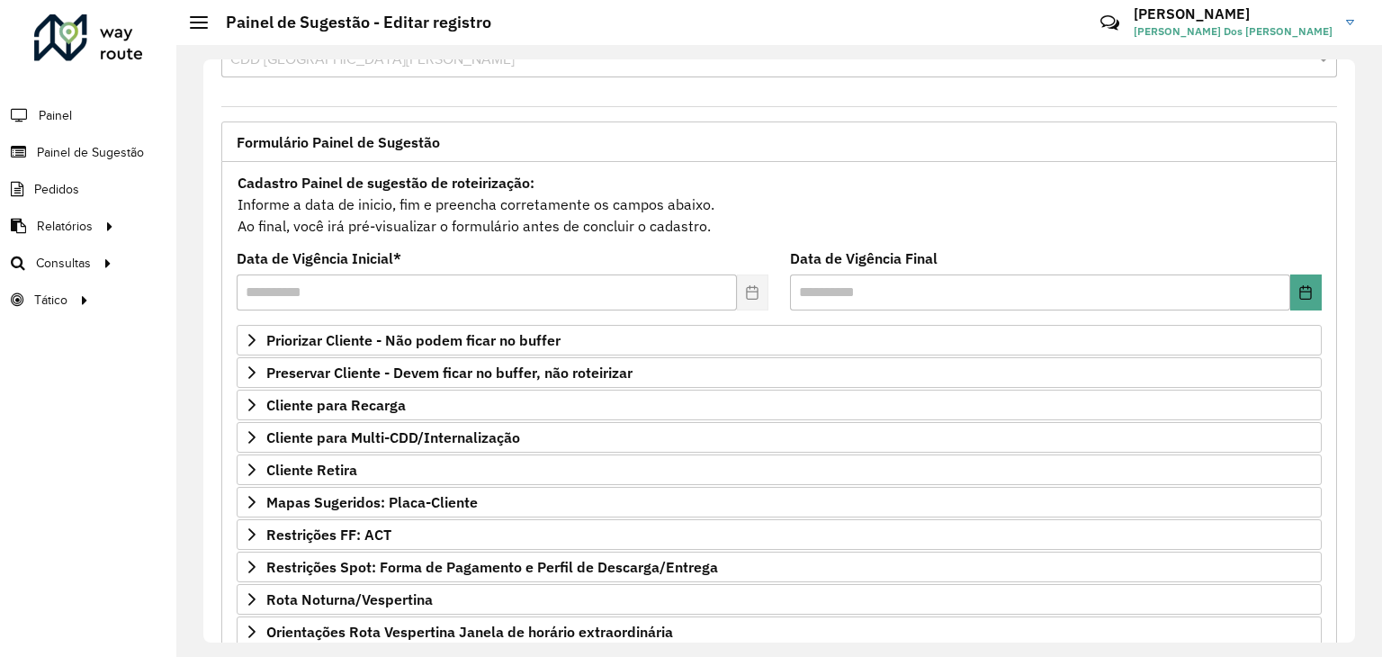
scroll to position [60, 0]
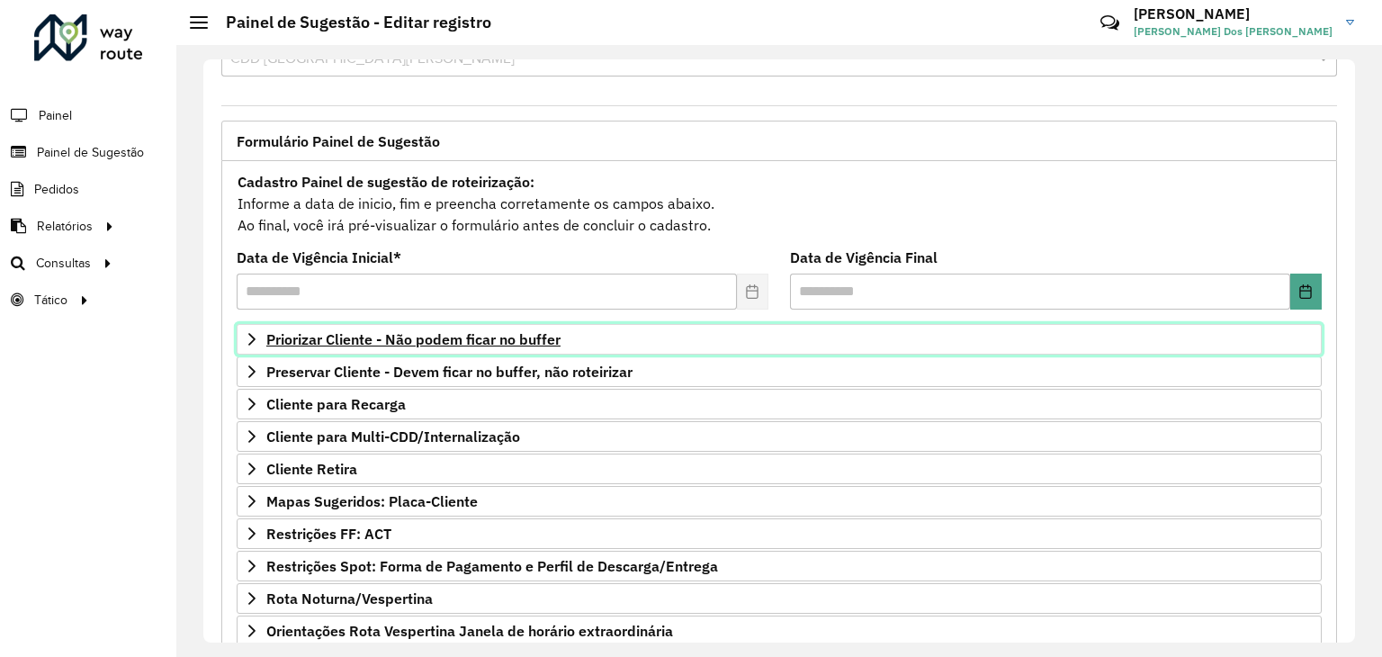
click at [530, 347] on link "Priorizar Cliente - Não podem ficar no buffer" at bounding box center [779, 339] width 1085 height 31
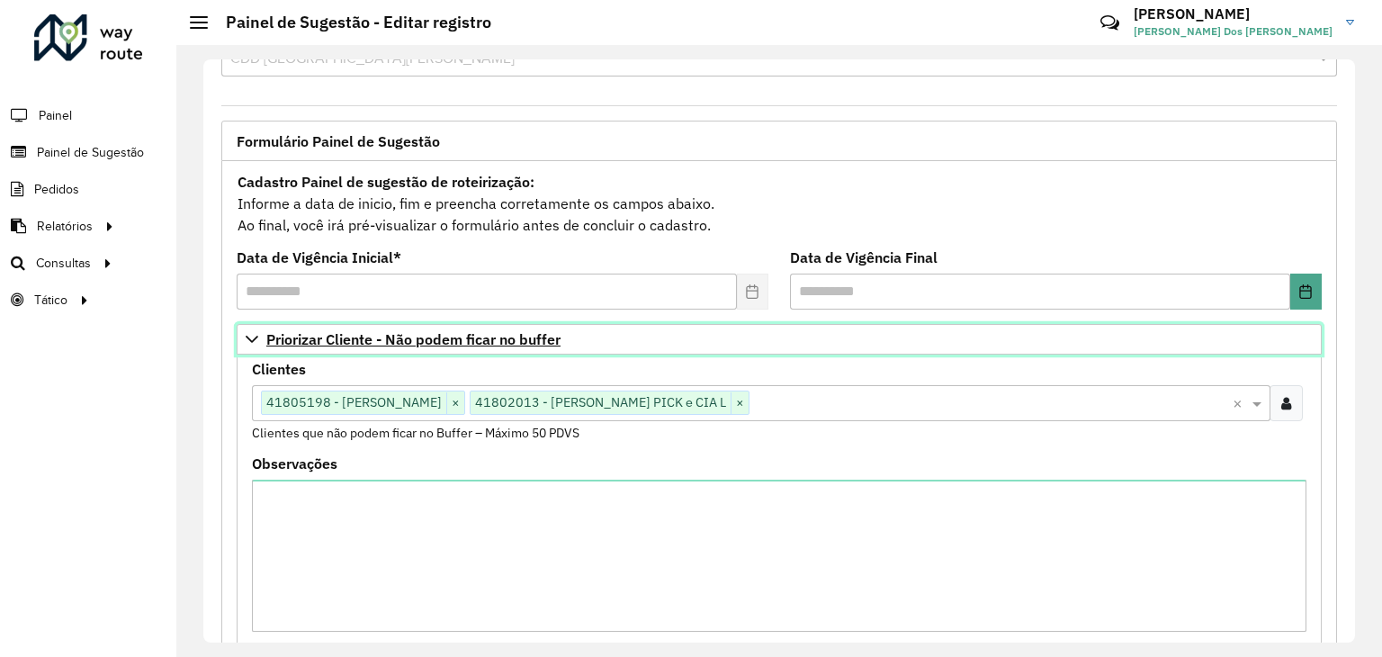
click at [530, 347] on link "Priorizar Cliente - Não podem ficar no buffer" at bounding box center [779, 339] width 1085 height 31
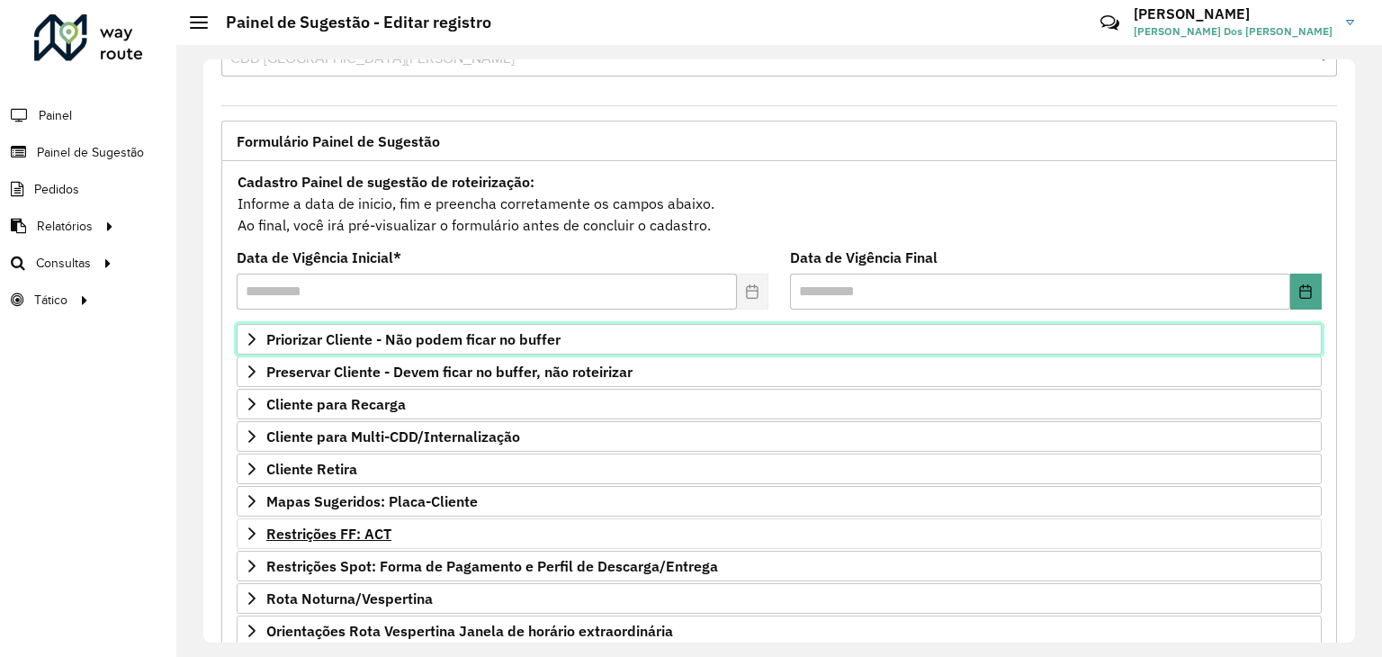
scroll to position [234, 0]
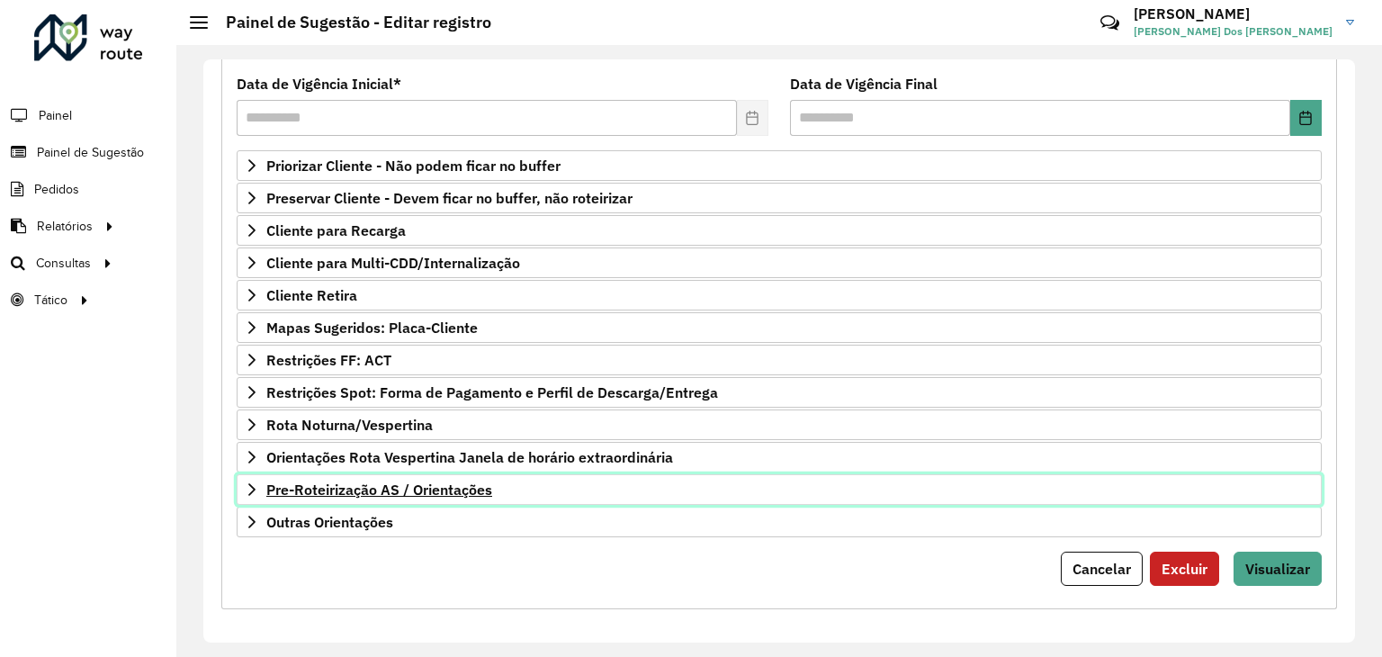
click at [460, 489] on span "Pre-Roteirização AS / Orientações" at bounding box center [379, 489] width 226 height 14
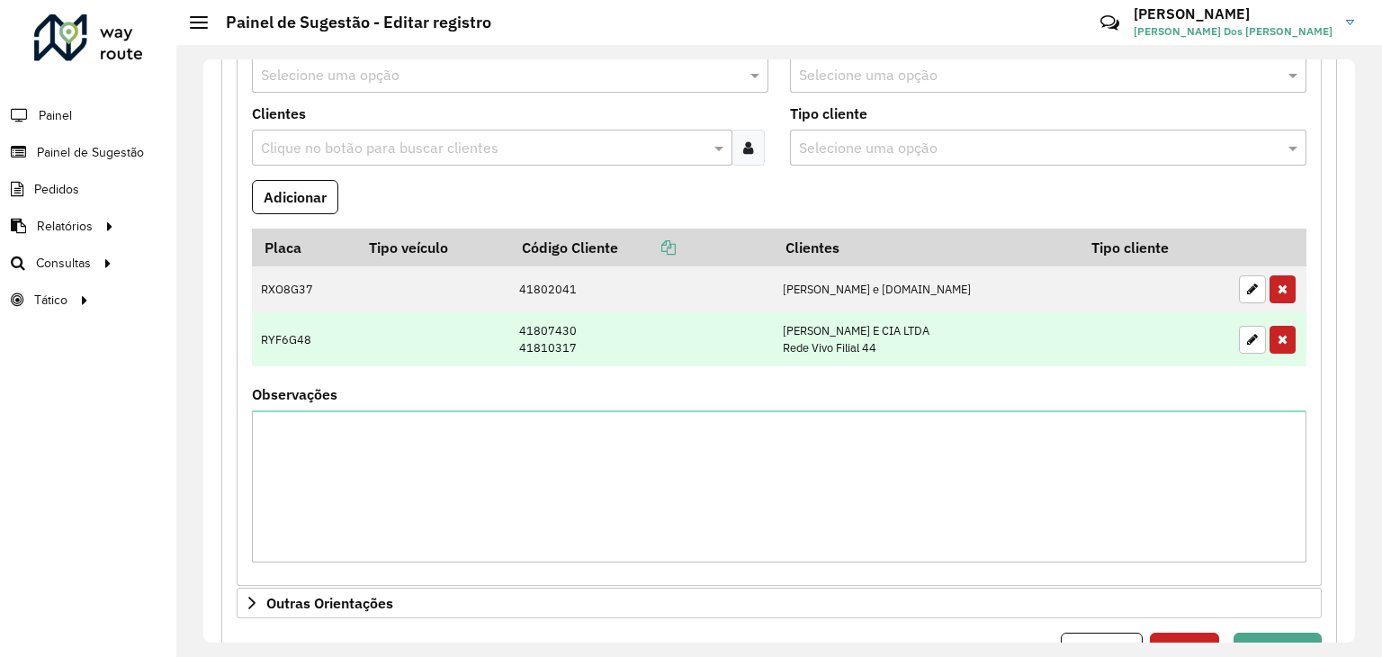
scroll to position [716, 0]
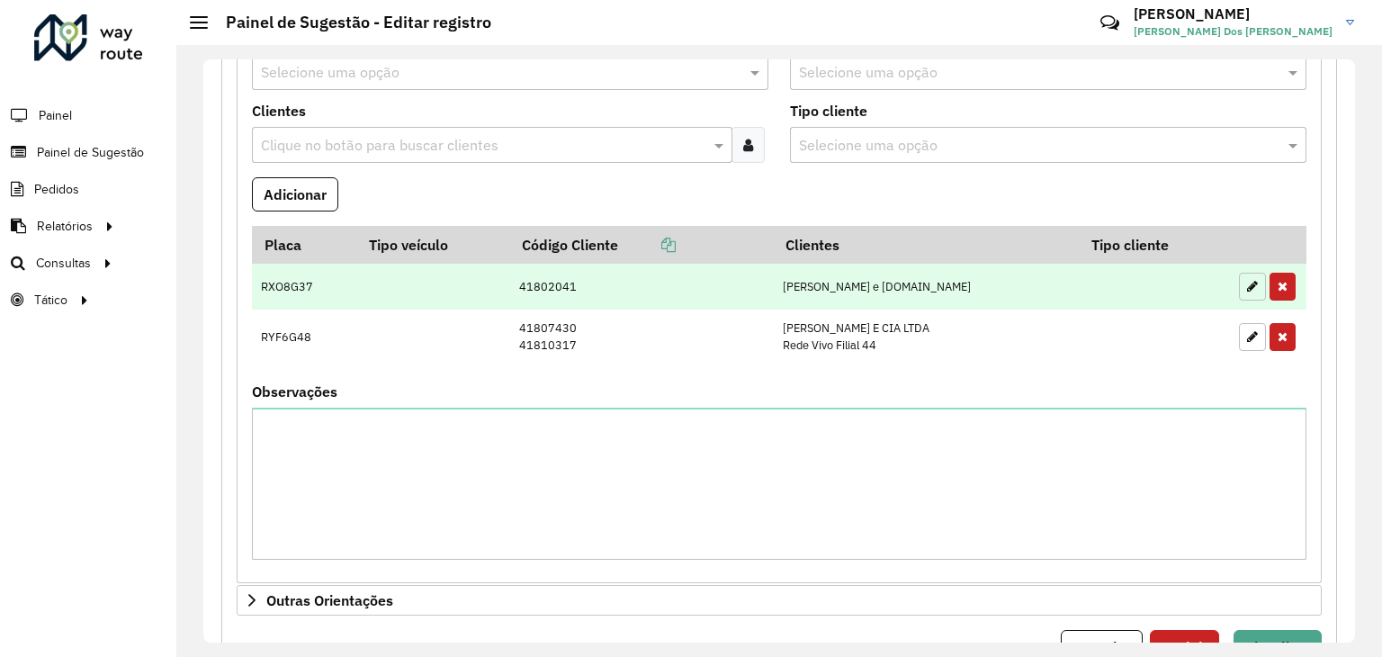
click at [1239, 284] on button "button" at bounding box center [1252, 287] width 27 height 28
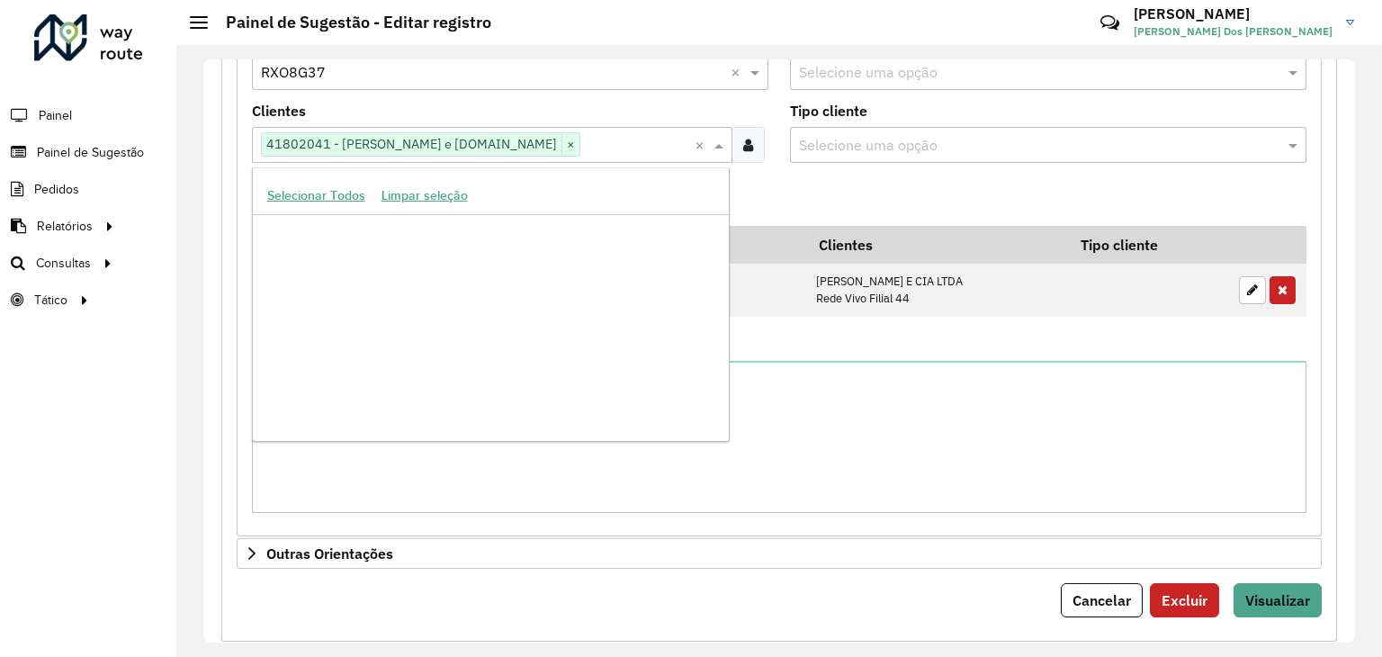
click at [630, 135] on input "text" at bounding box center [638, 146] width 114 height 22
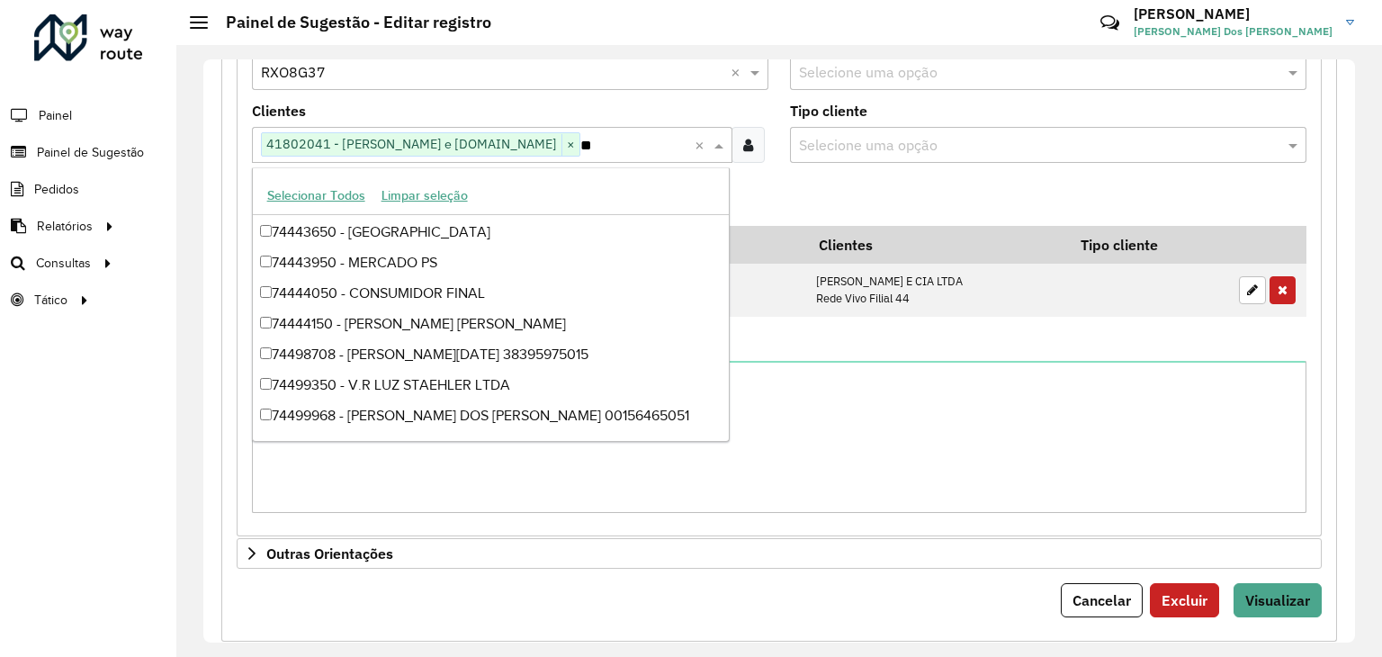
scroll to position [1222, 0]
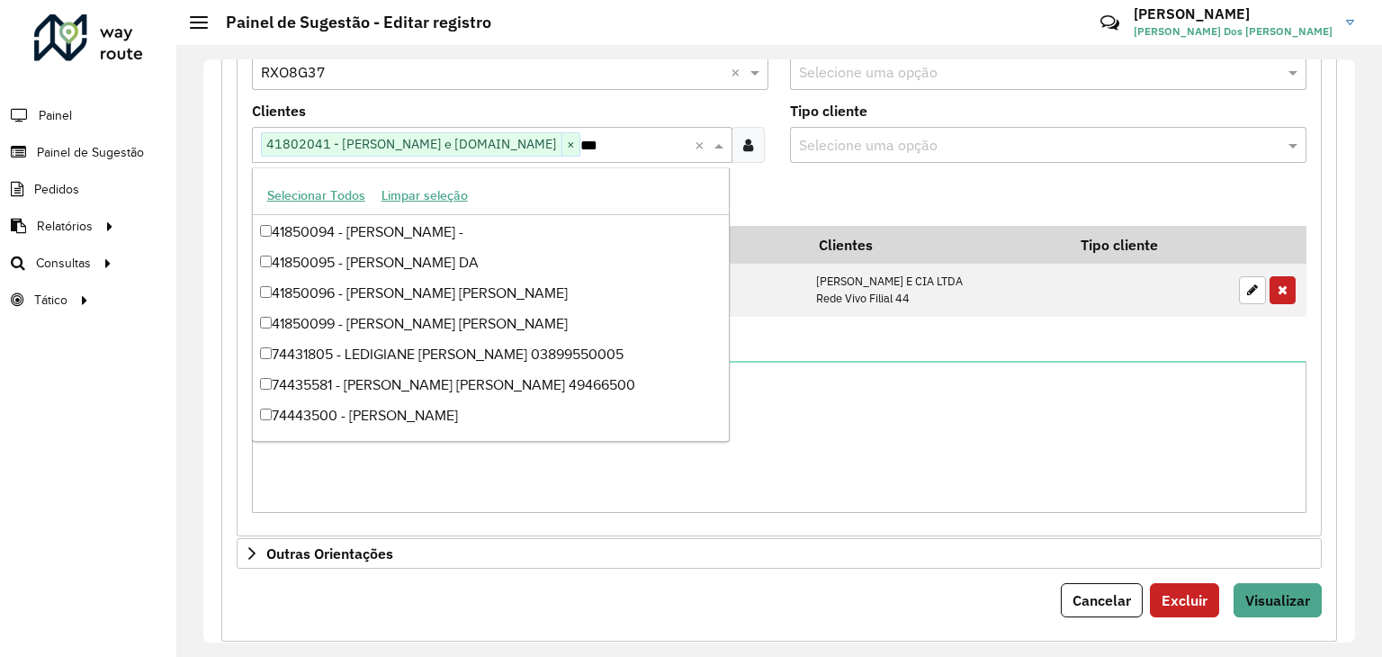
type input "****"
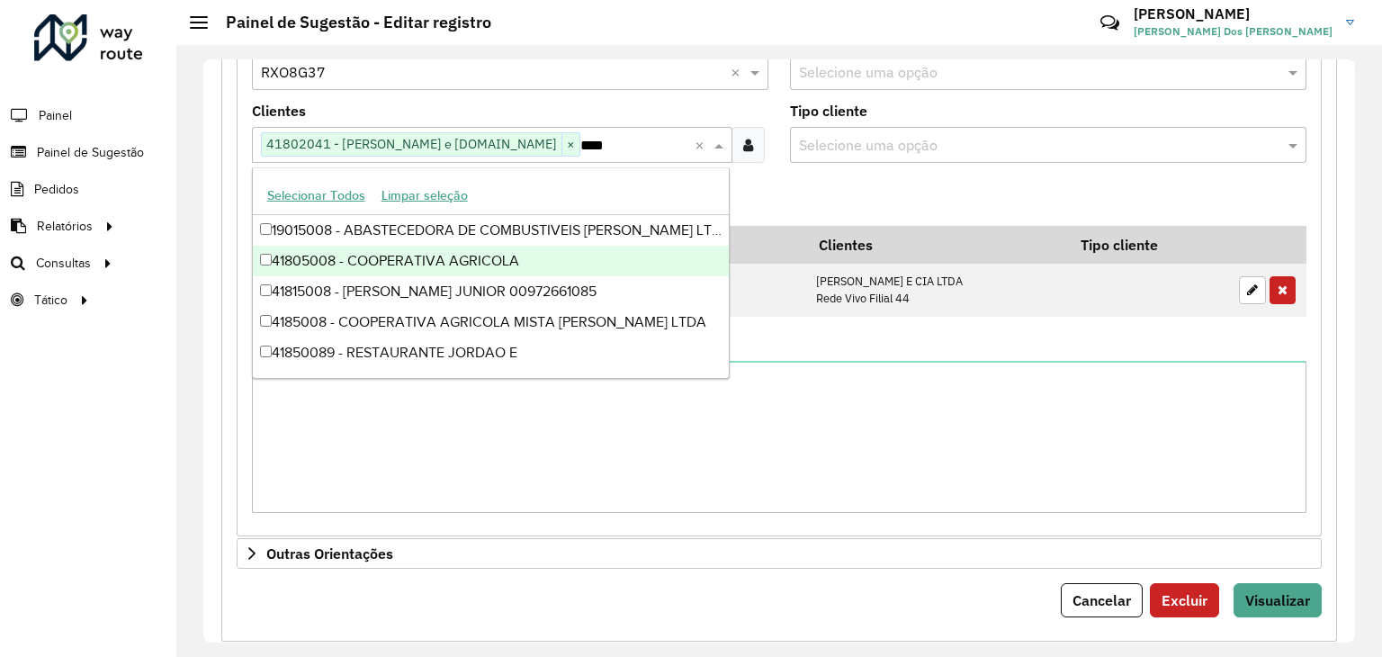
click at [557, 254] on div "41805008 - COOPERATIVA AGRICOLA" at bounding box center [491, 261] width 477 height 31
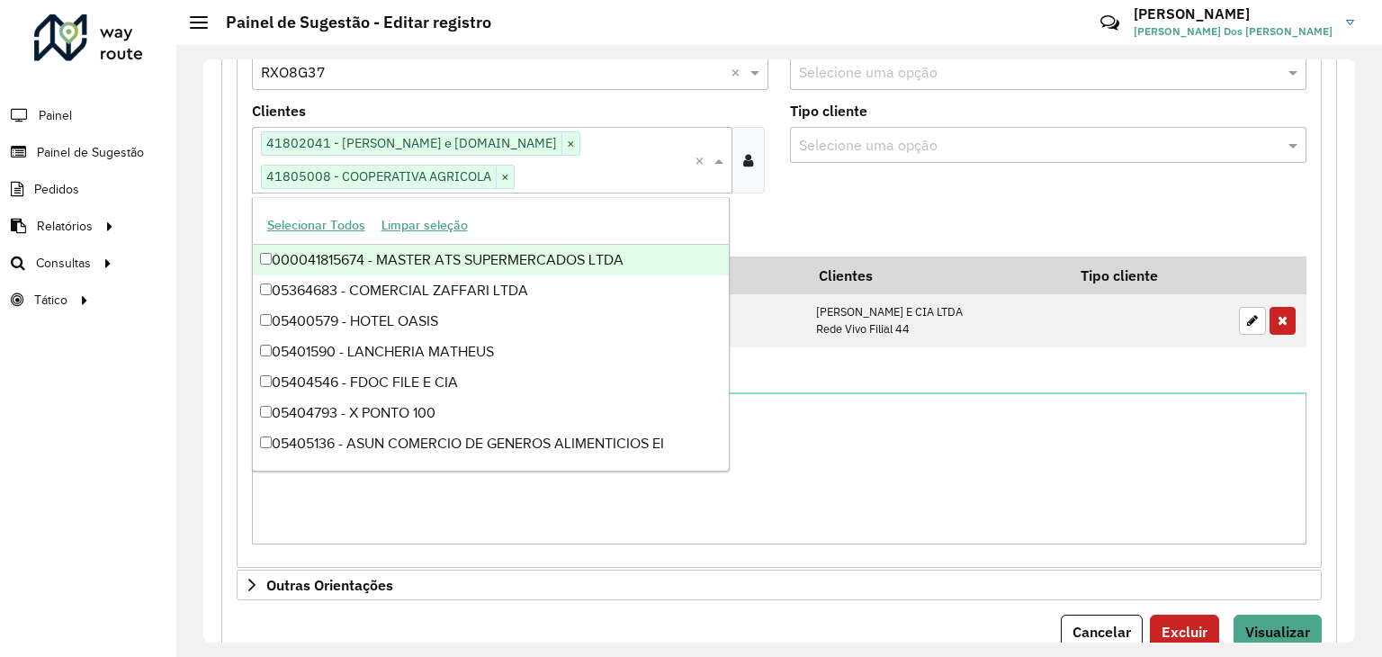
click at [781, 228] on formly-field "Adicionar" at bounding box center [779, 232] width 1076 height 49
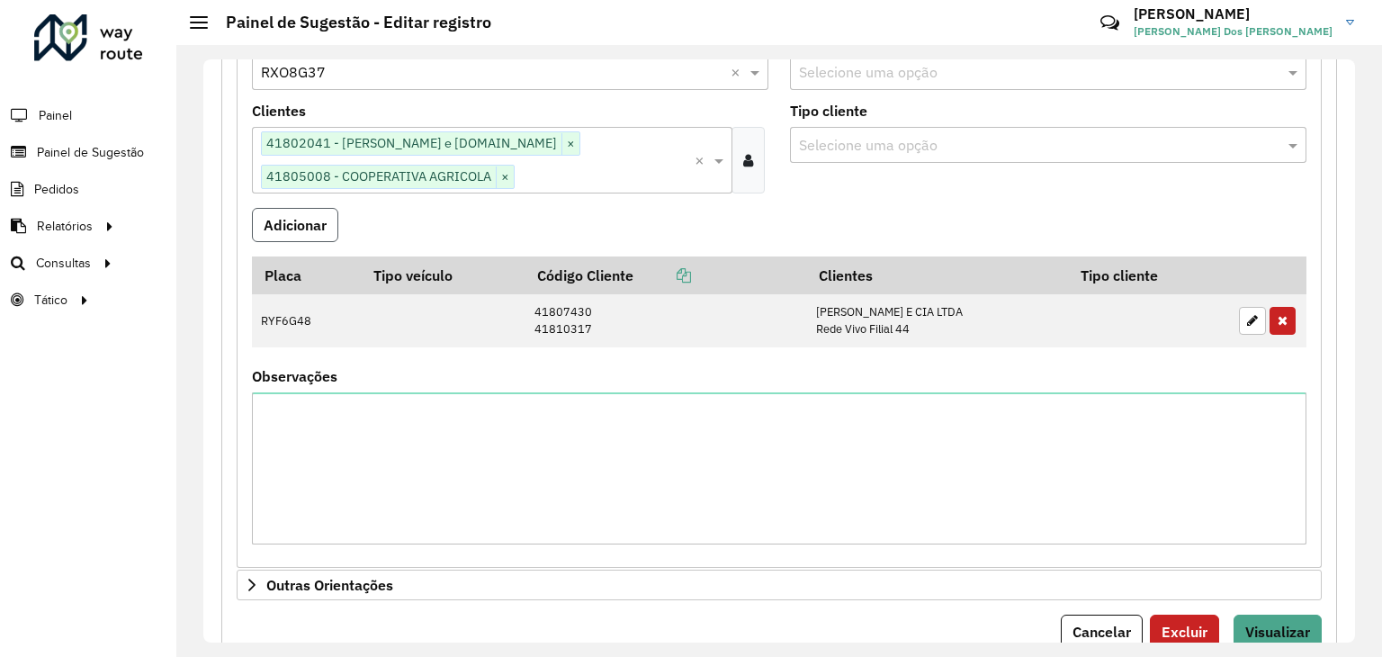
drag, startPoint x: 327, startPoint y: 225, endPoint x: 288, endPoint y: 226, distance: 38.7
click at [288, 226] on button "Adicionar" at bounding box center [295, 225] width 86 height 34
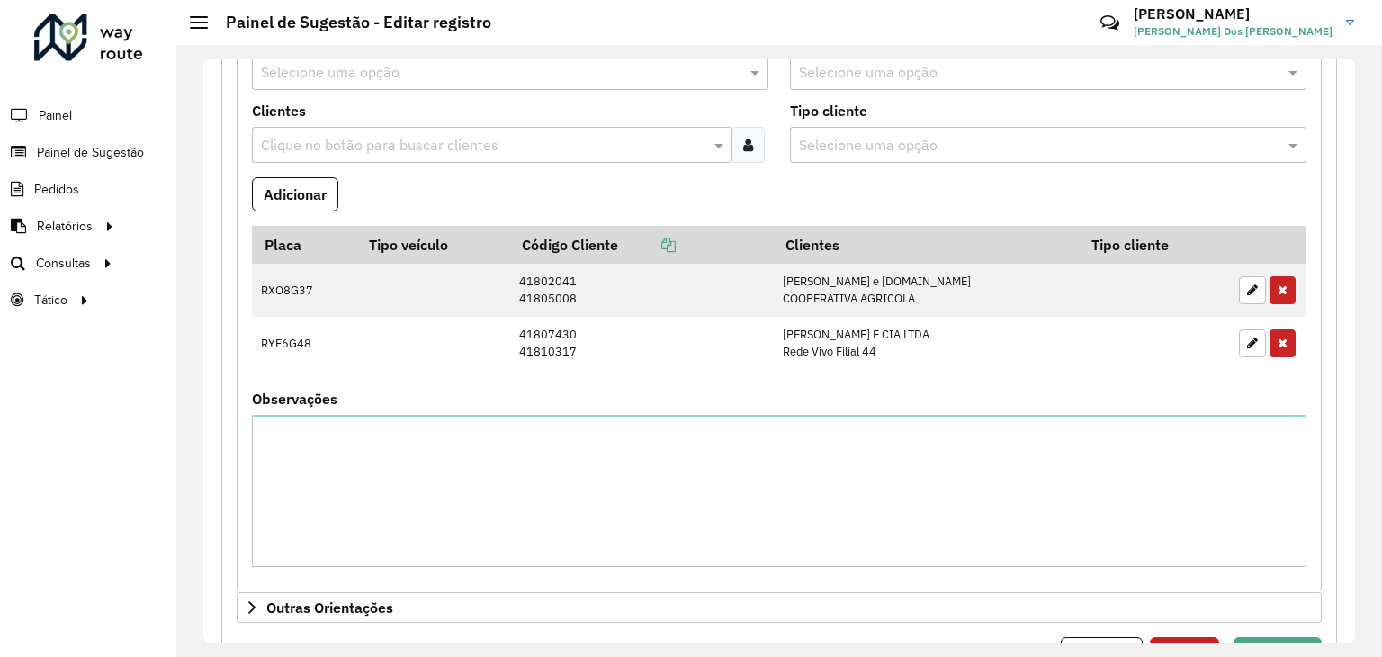
scroll to position [801, 0]
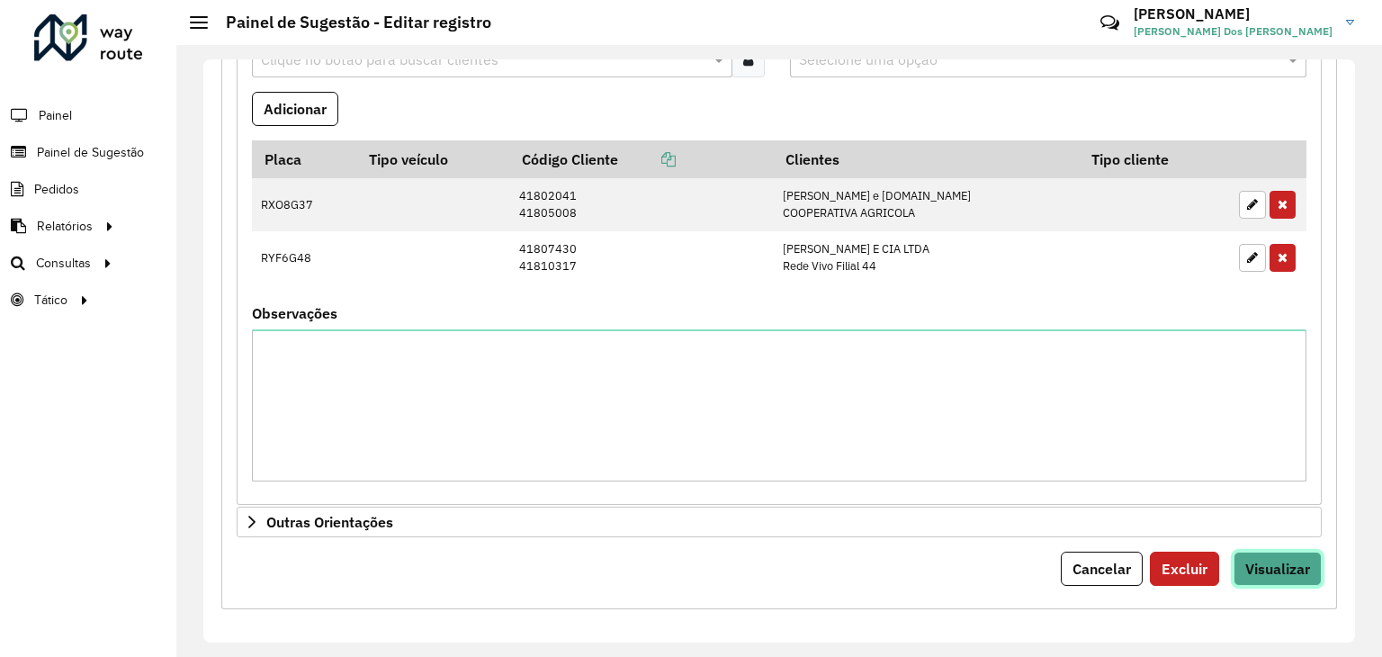
click at [1247, 566] on span "Visualizar" at bounding box center [1278, 569] width 65 height 18
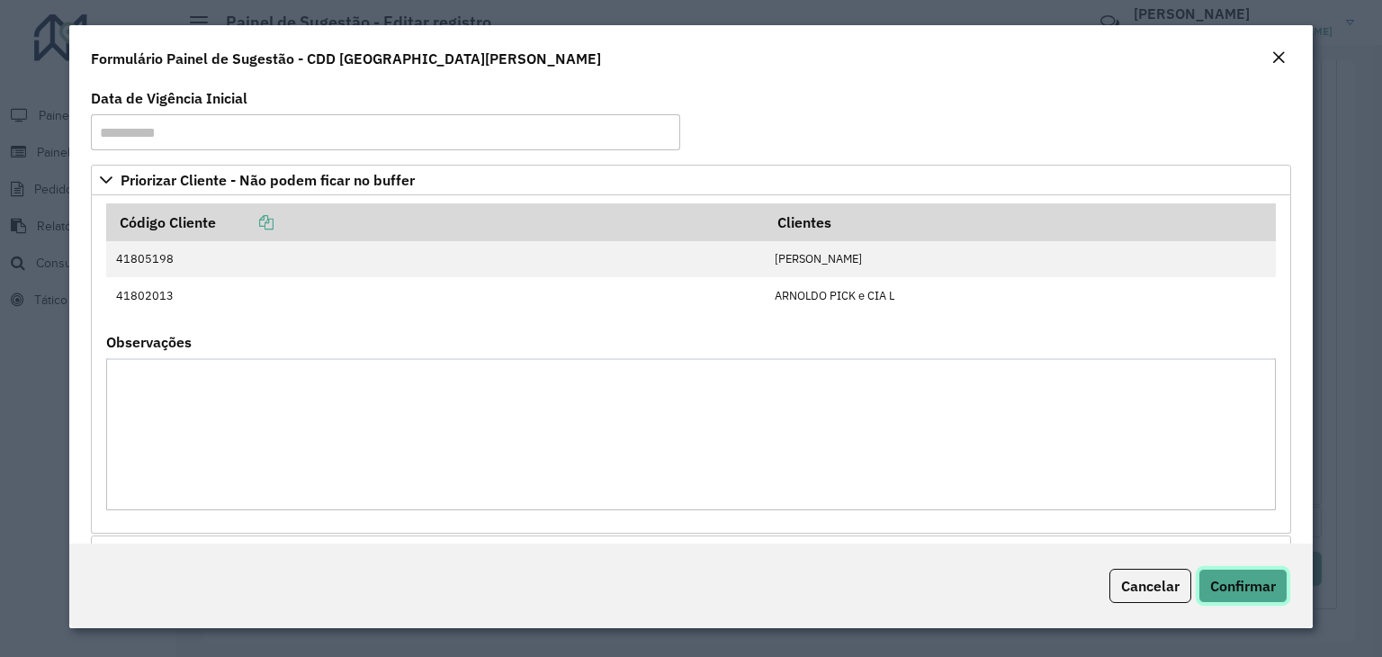
click at [1246, 579] on span "Confirmar" at bounding box center [1244, 586] width 66 height 18
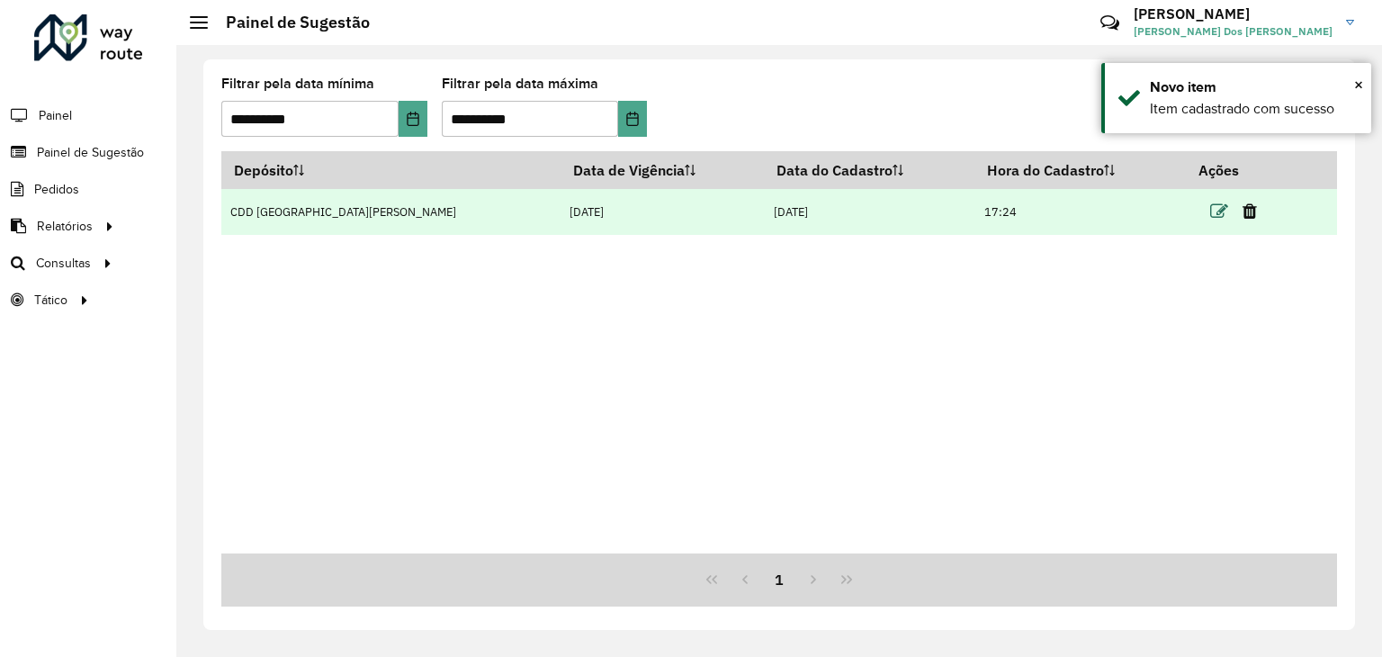
click at [1211, 215] on icon at bounding box center [1220, 212] width 18 height 18
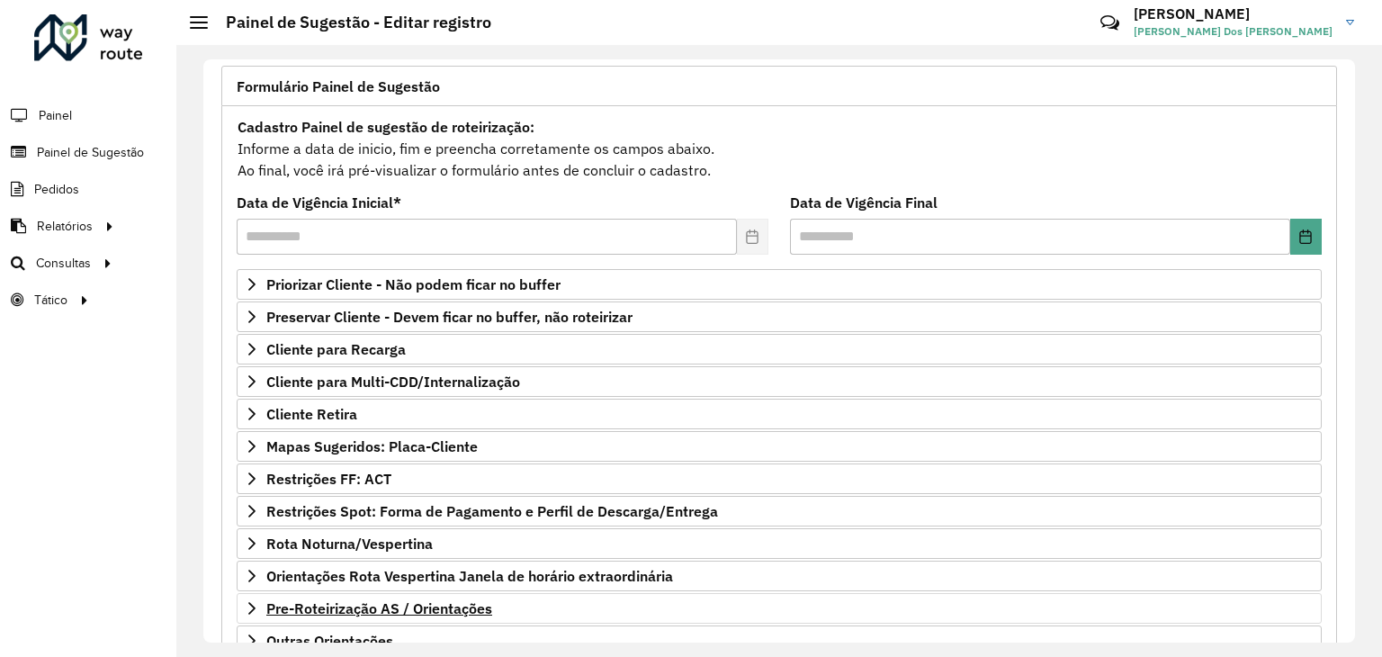
scroll to position [234, 0]
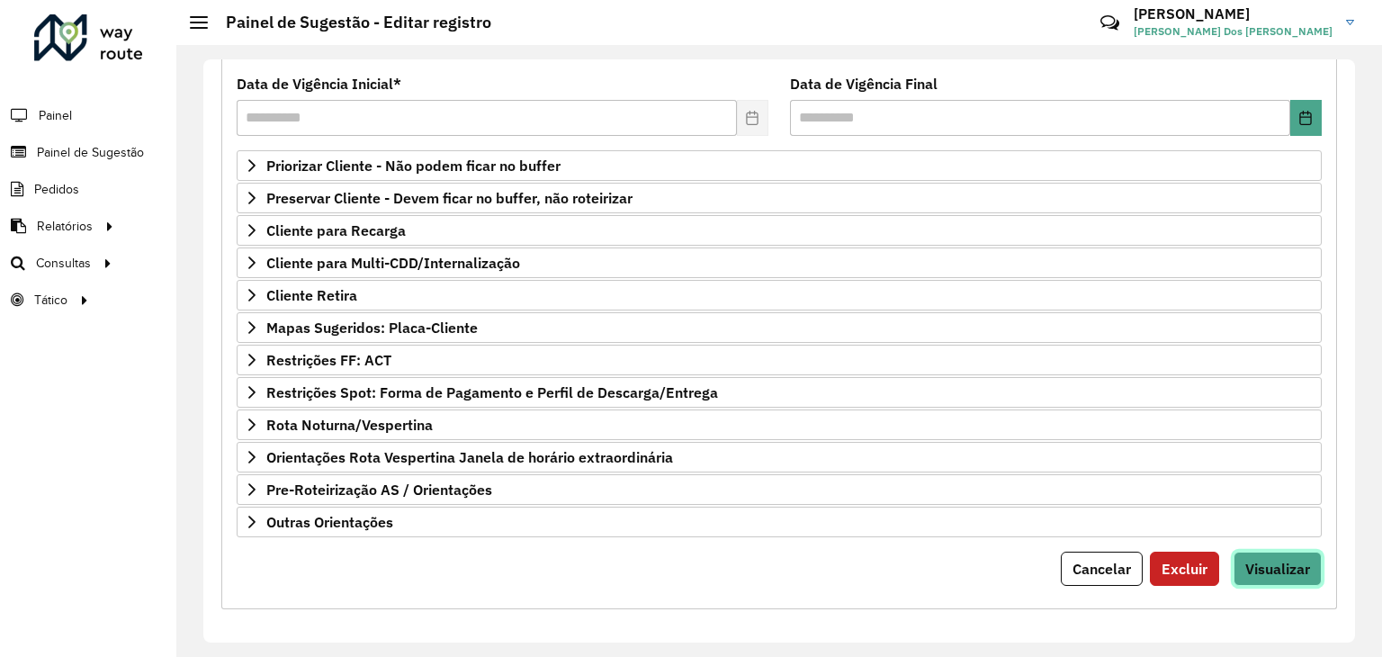
click at [1269, 569] on span "Visualizar" at bounding box center [1278, 569] width 65 height 18
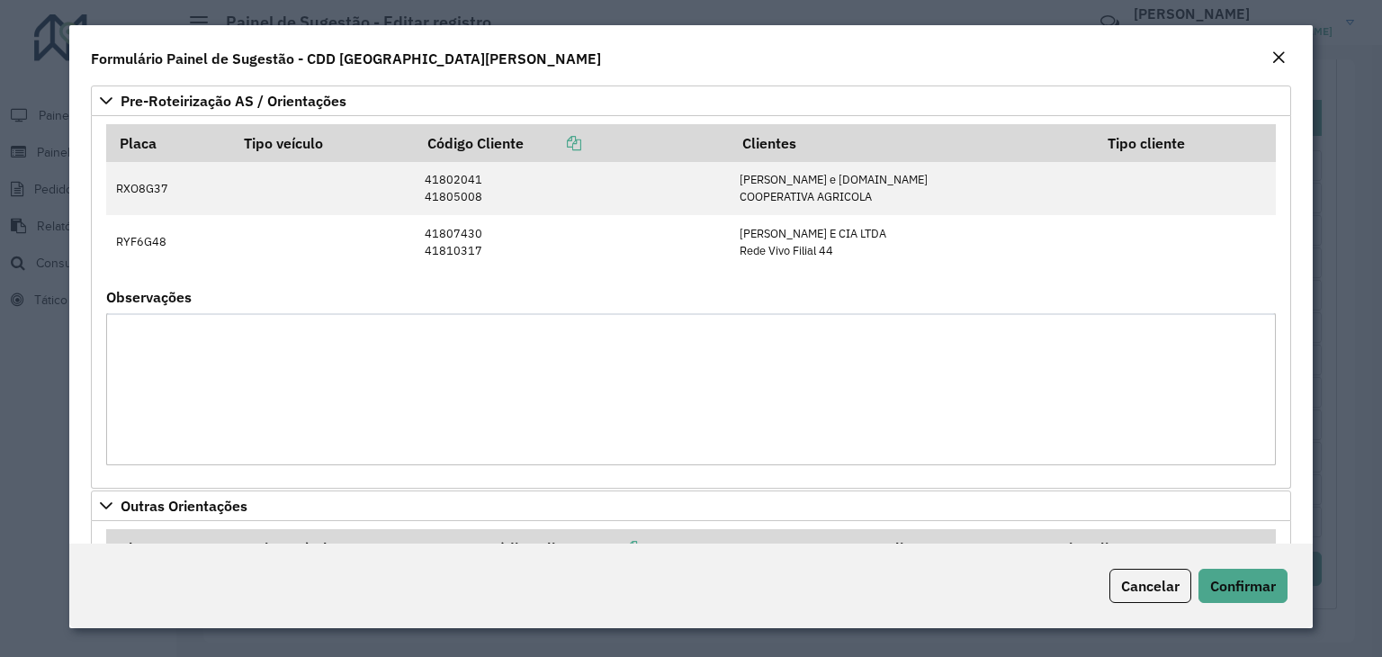
scroll to position [716, 0]
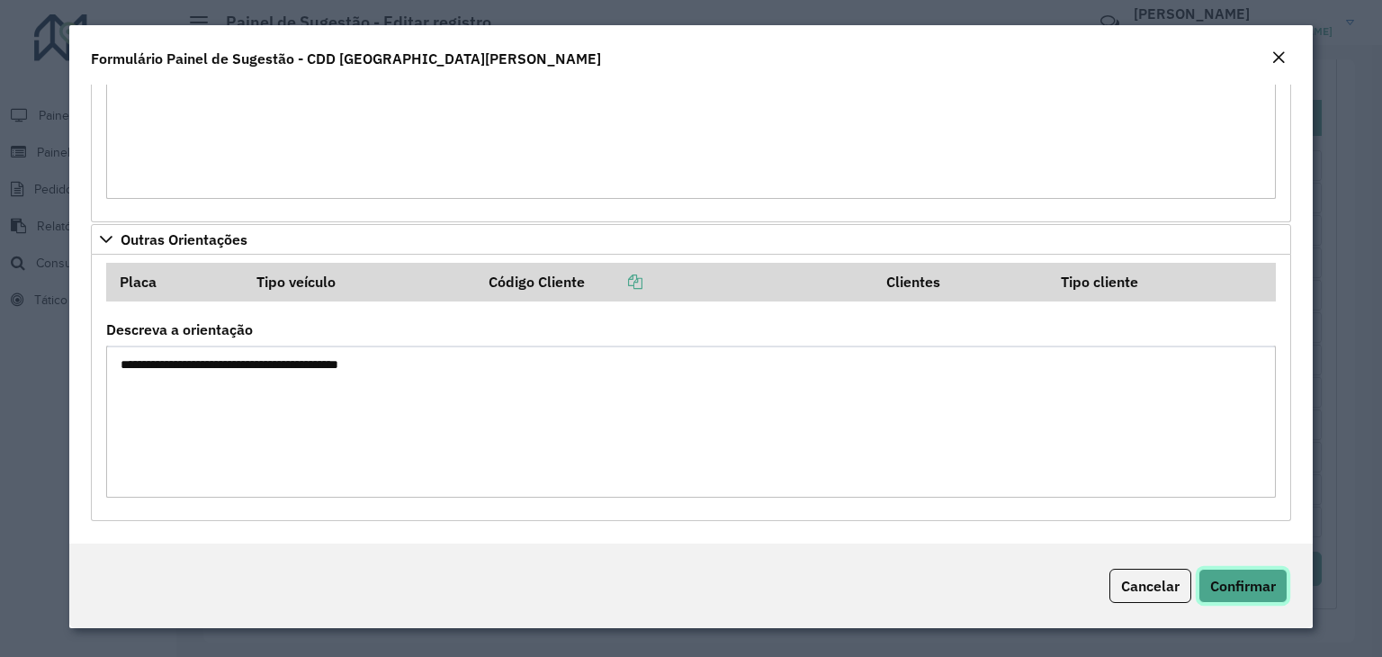
click at [1225, 591] on span "Confirmar" at bounding box center [1244, 586] width 66 height 18
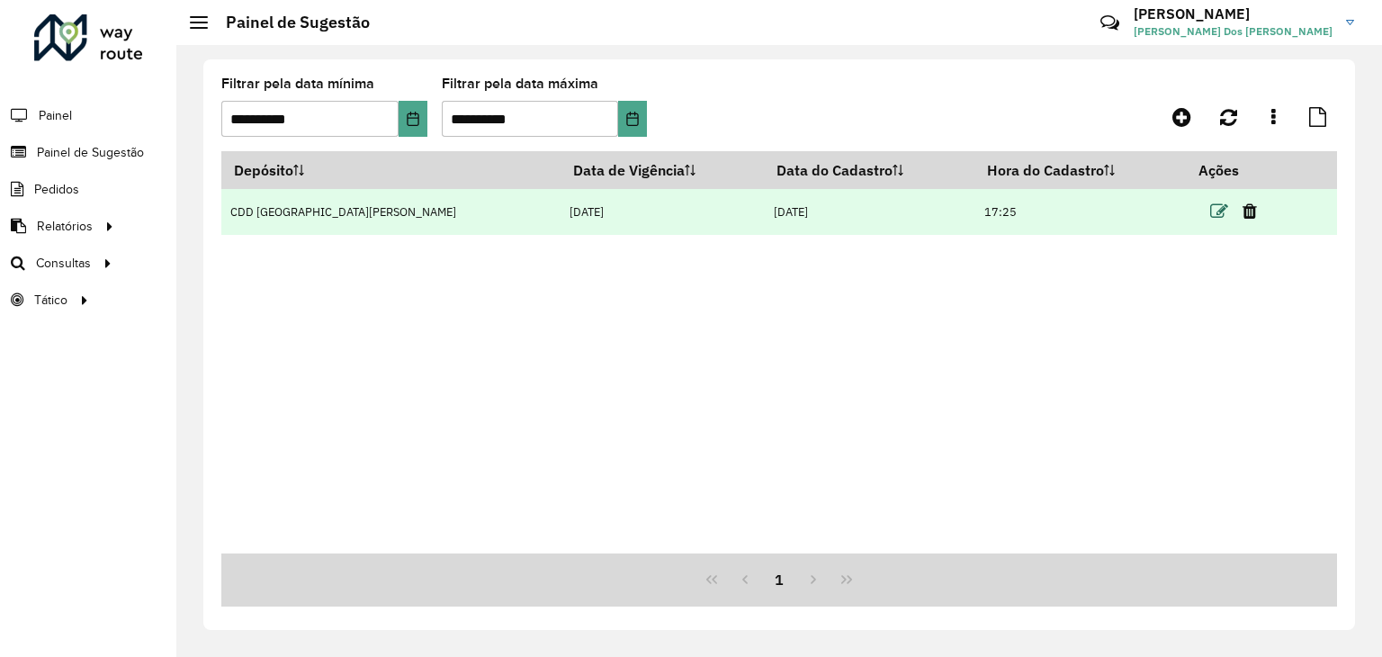
click at [1211, 206] on icon at bounding box center [1220, 212] width 18 height 18
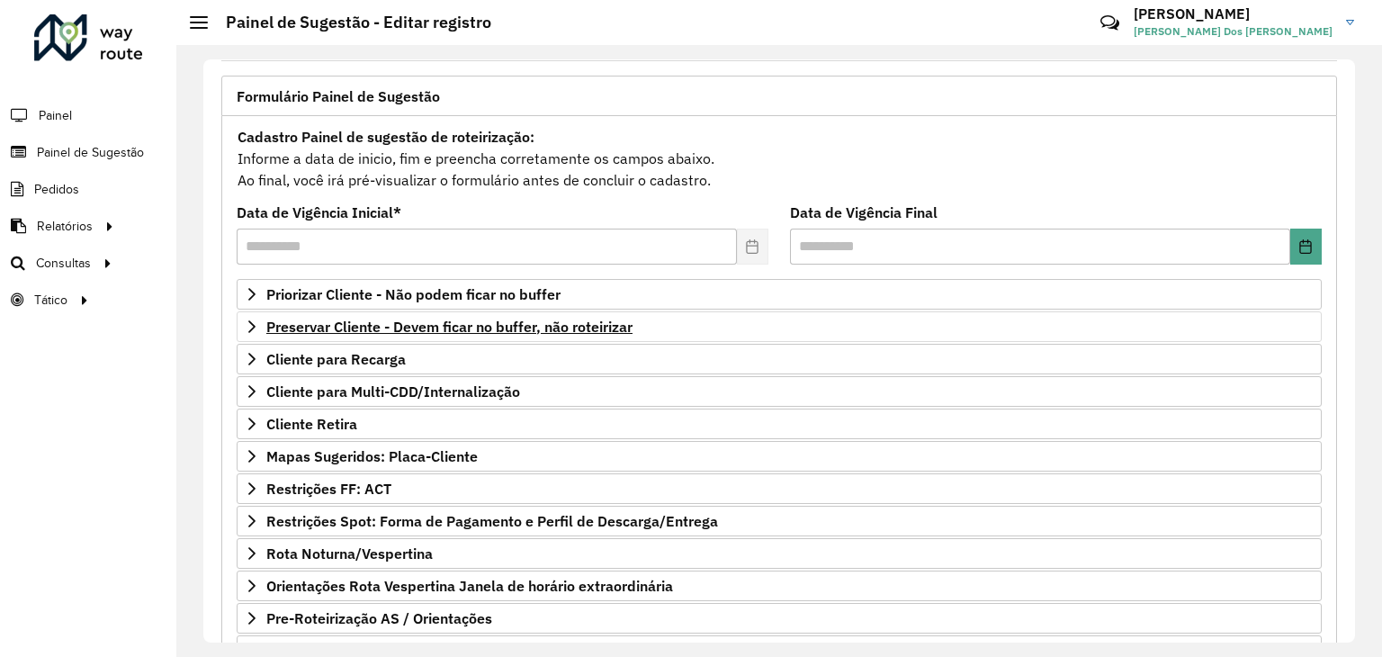
scroll to position [234, 0]
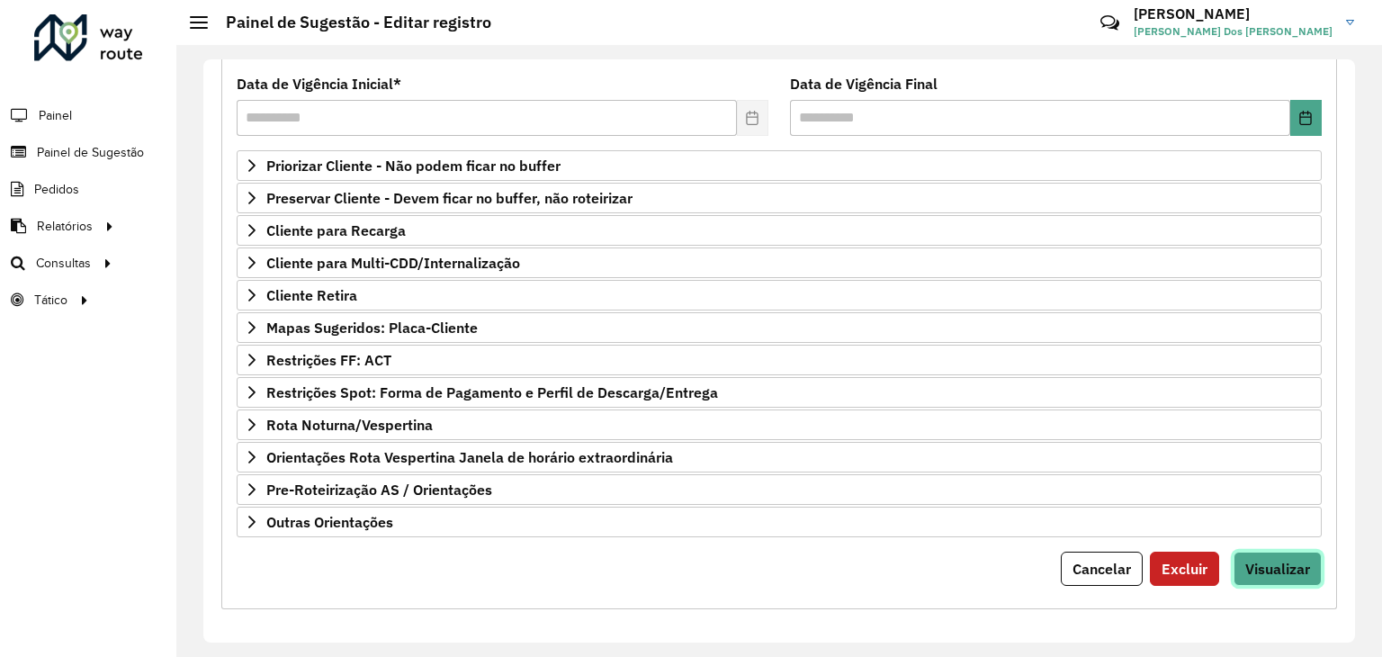
click at [1257, 552] on button "Visualizar" at bounding box center [1278, 569] width 88 height 34
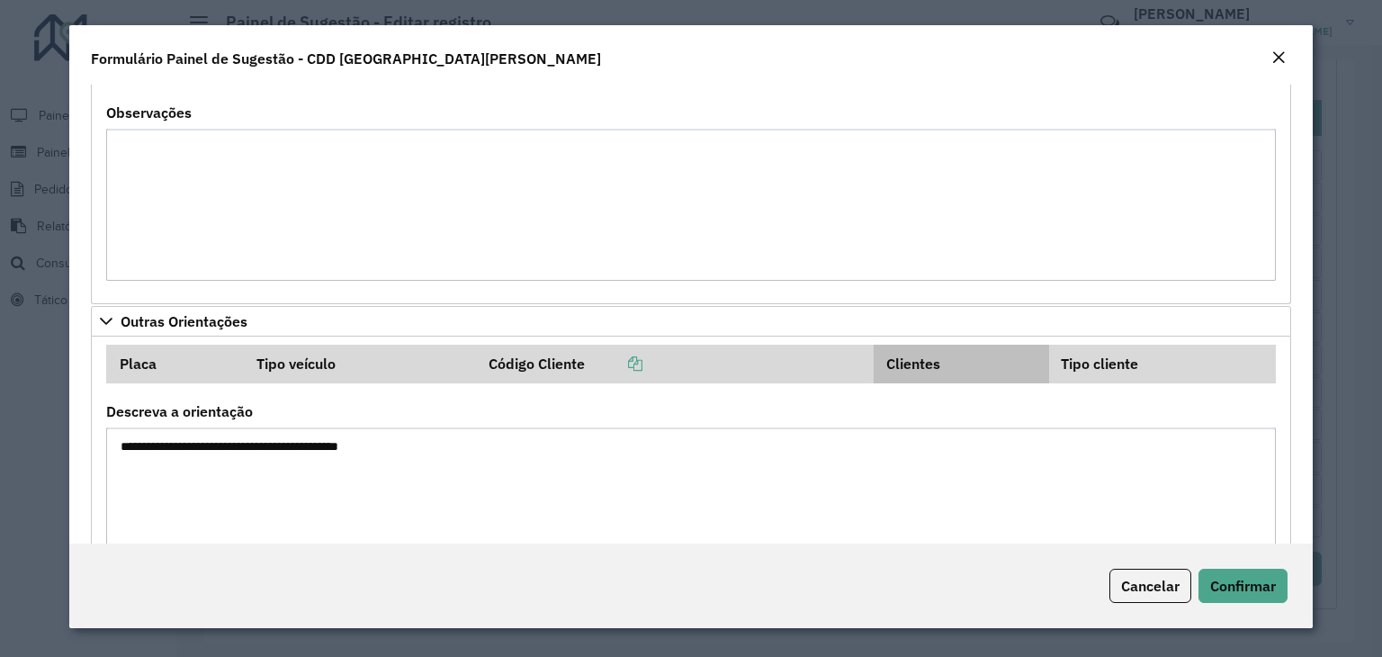
scroll to position [716, 0]
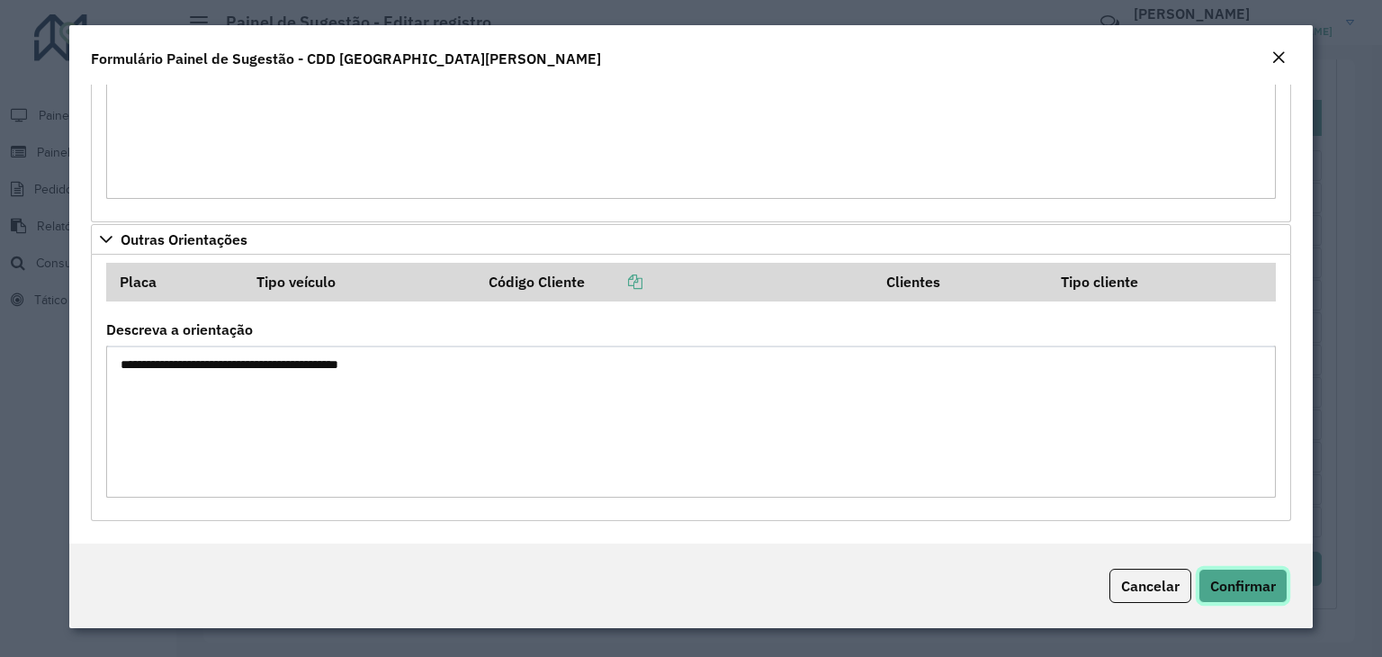
click at [1238, 583] on span "Confirmar" at bounding box center [1244, 586] width 66 height 18
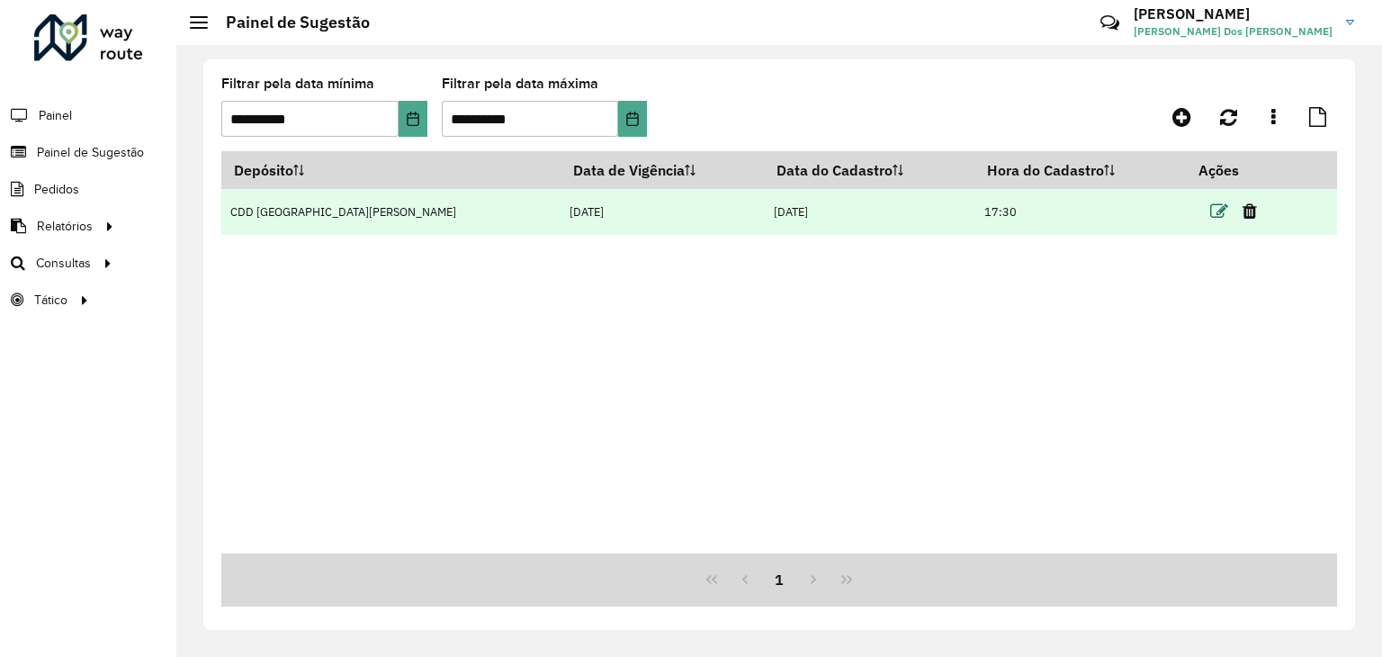
click at [1211, 218] on icon at bounding box center [1220, 212] width 18 height 18
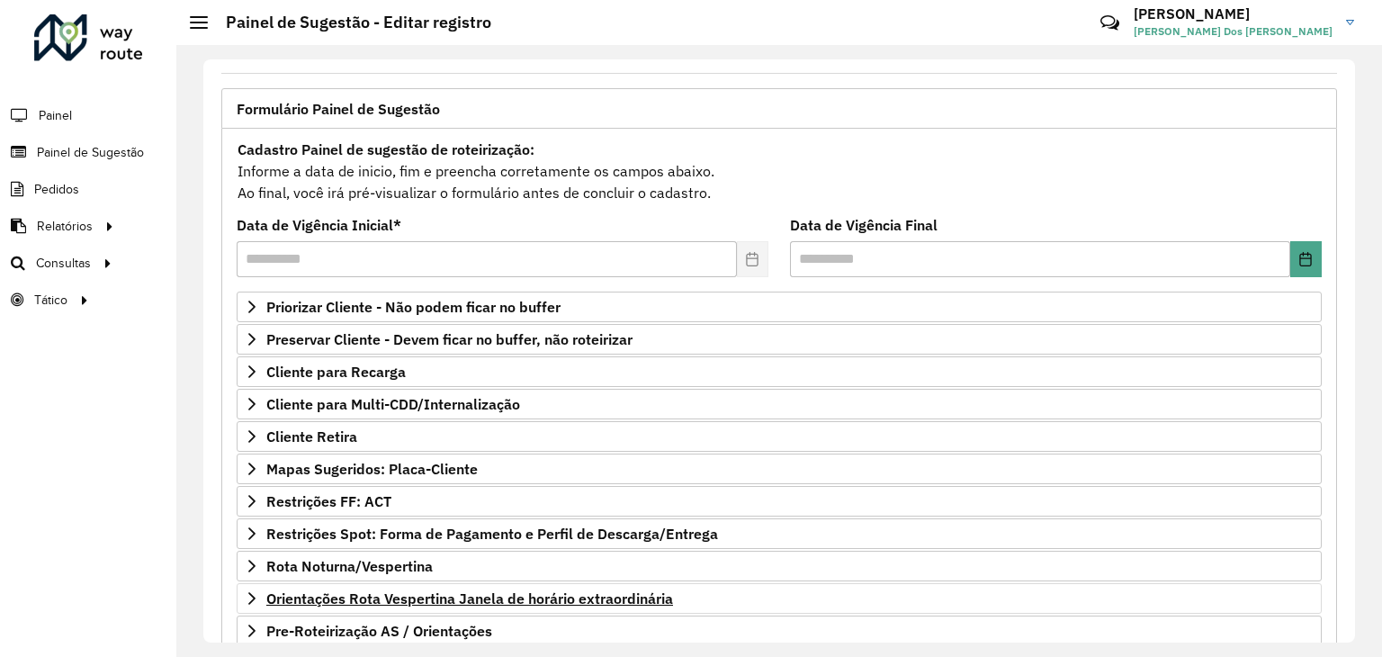
scroll to position [234, 0]
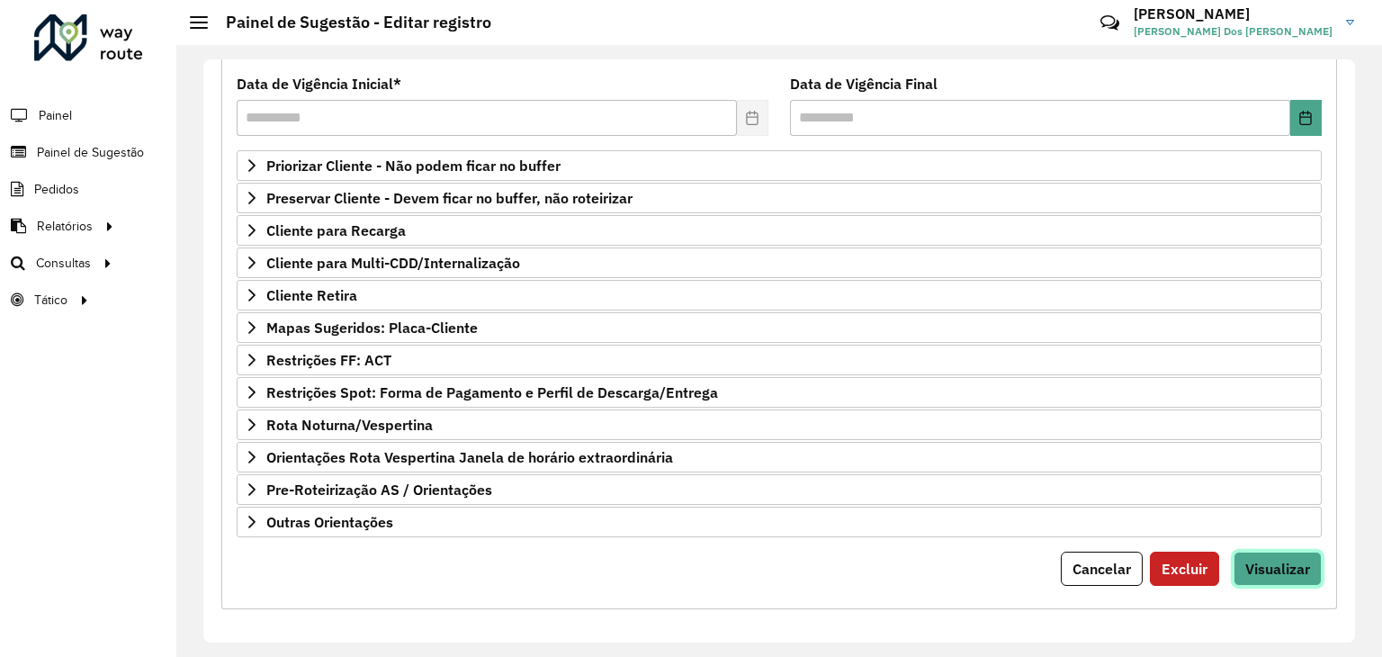
click at [1246, 566] on span "Visualizar" at bounding box center [1278, 569] width 65 height 18
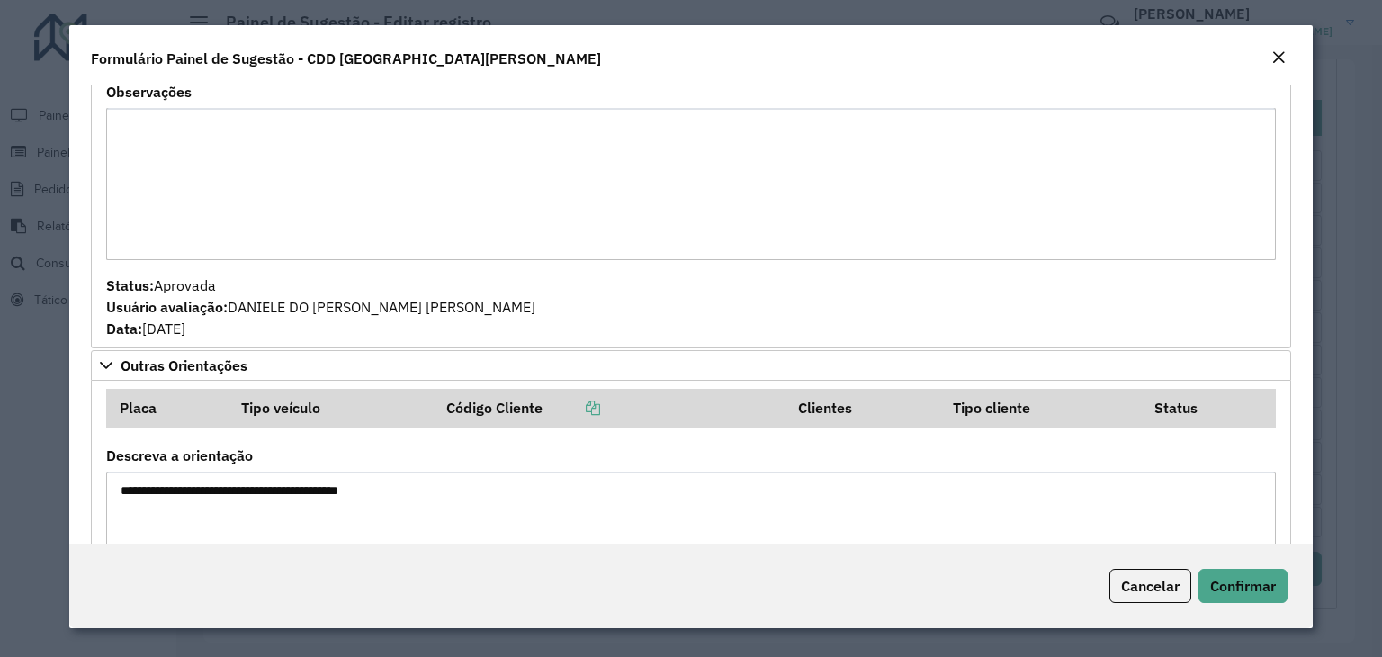
scroll to position [360, 0]
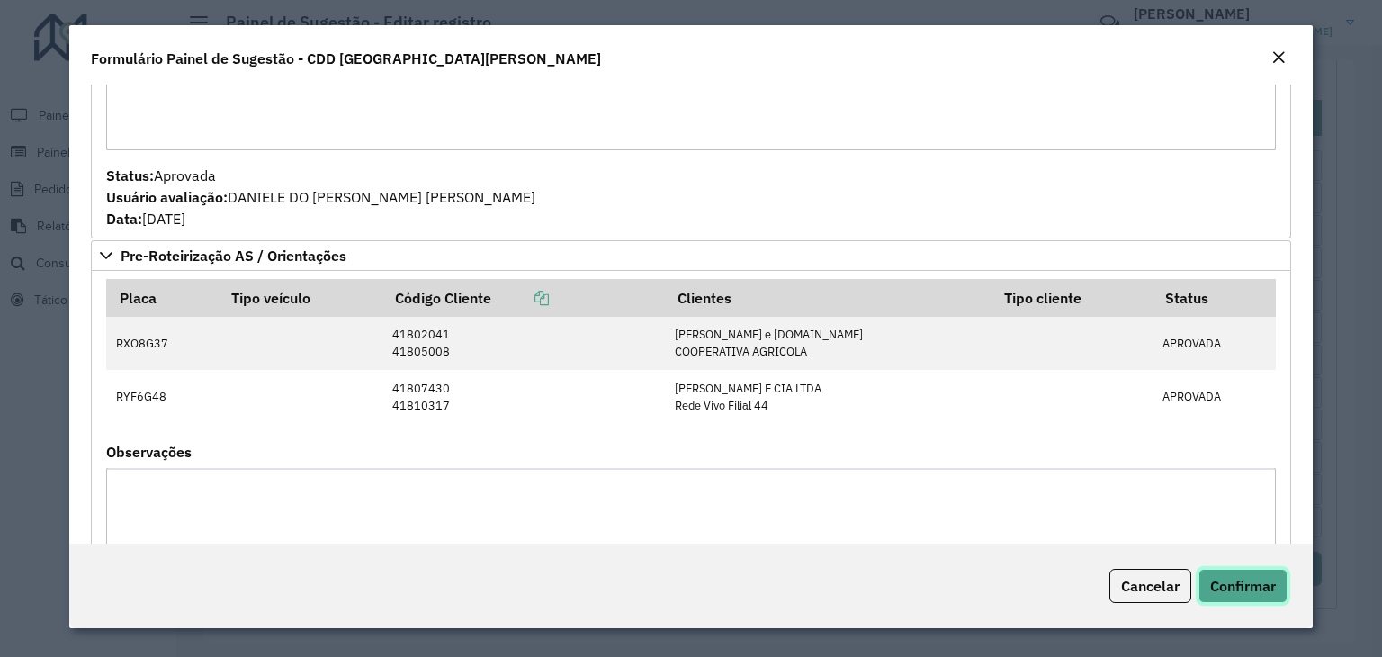
click at [1249, 597] on button "Confirmar" at bounding box center [1243, 586] width 89 height 34
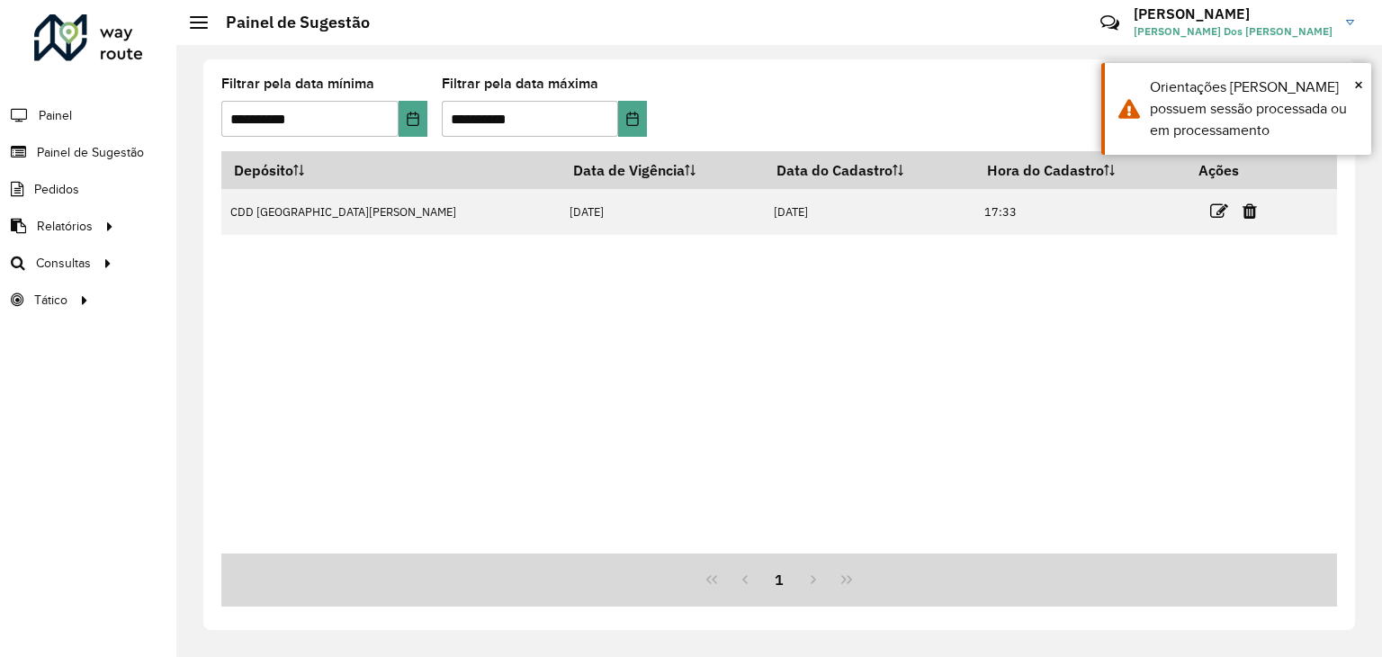
click at [1022, 361] on div "Depósito Data de Vigência Data do Cadastro Hora do Cadastro Ações CDD [GEOGRAPH…" at bounding box center [779, 352] width 1116 height 402
